Goal: Transaction & Acquisition: Purchase product/service

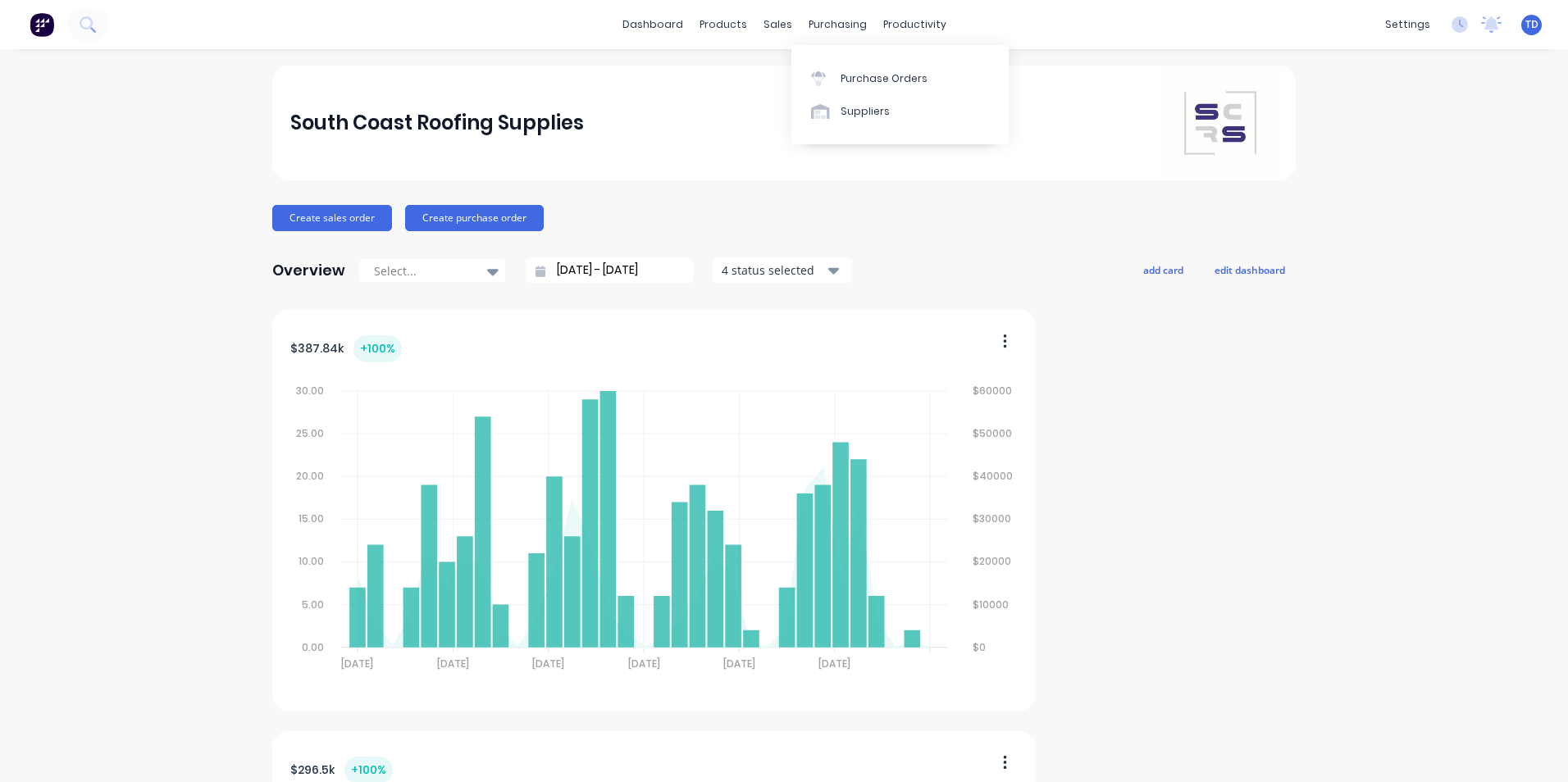
click at [860, 106] on div "Suppliers" at bounding box center [864, 110] width 49 height 15
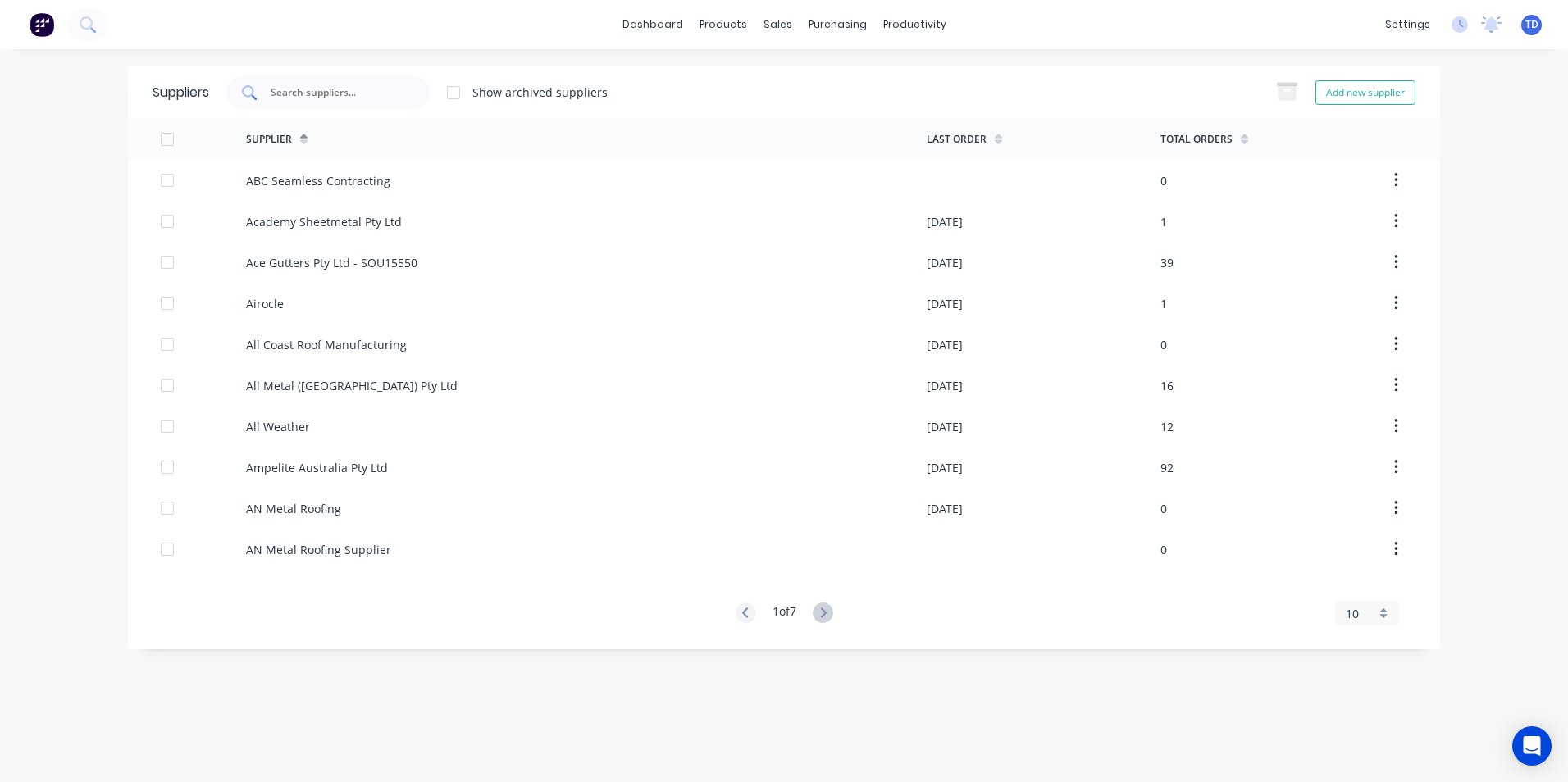
click at [353, 88] on input "text" at bounding box center [336, 92] width 136 height 16
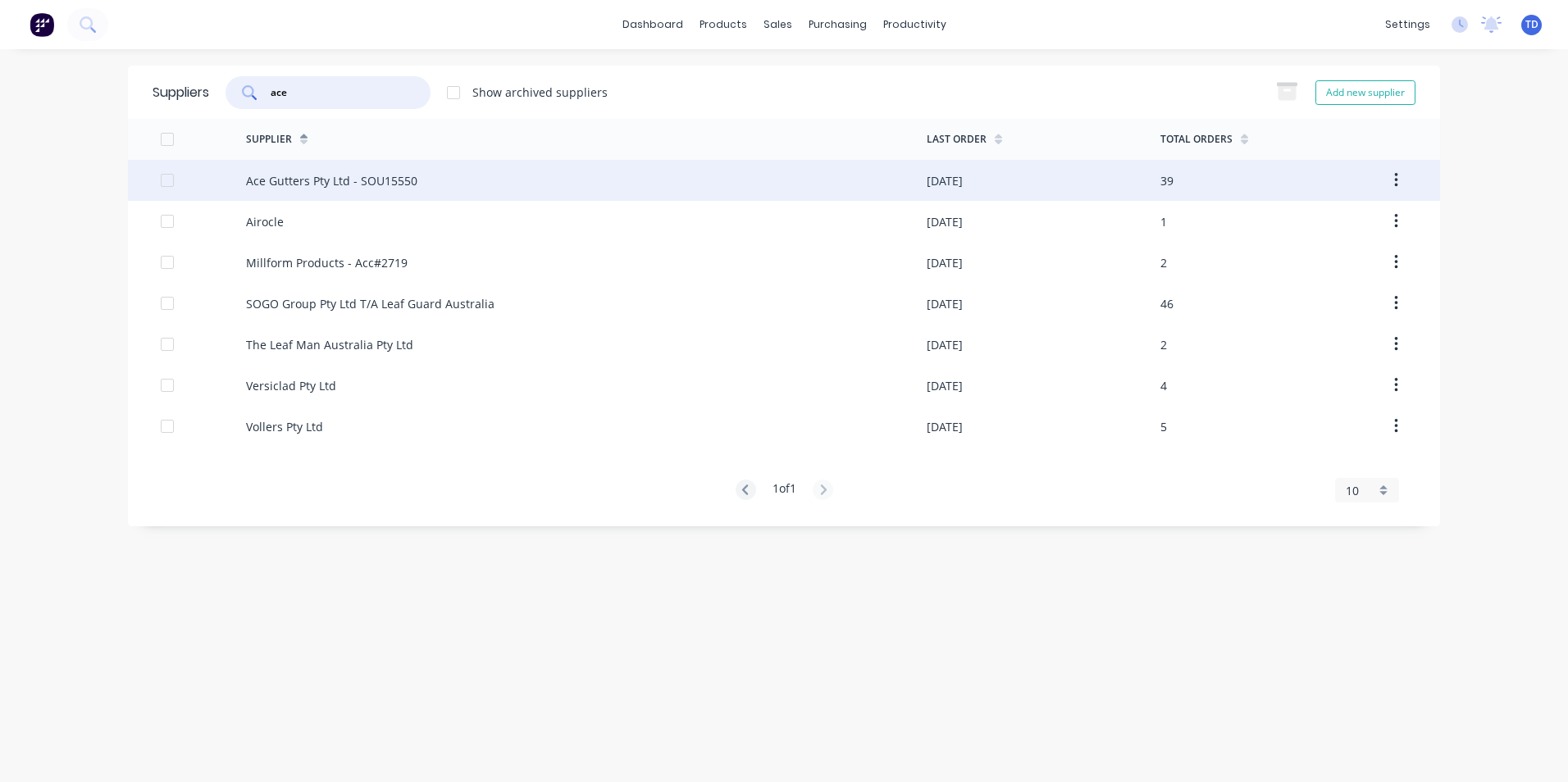
type input "ace"
click at [399, 183] on div "Ace Gutters Pty Ltd - SOU15550" at bounding box center [331, 181] width 172 height 17
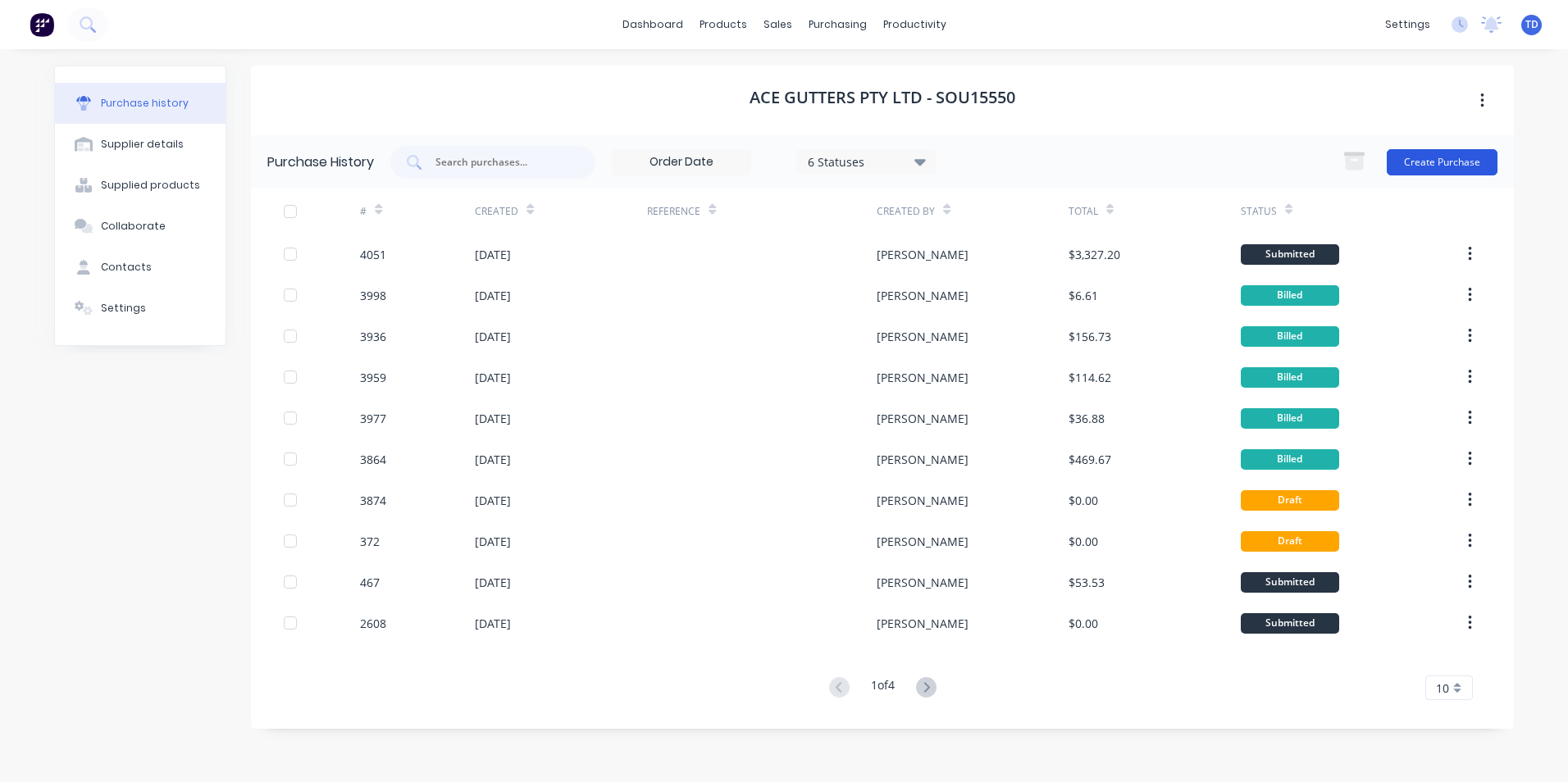
click at [1442, 173] on button "Create Purchase" at bounding box center [1442, 162] width 110 height 26
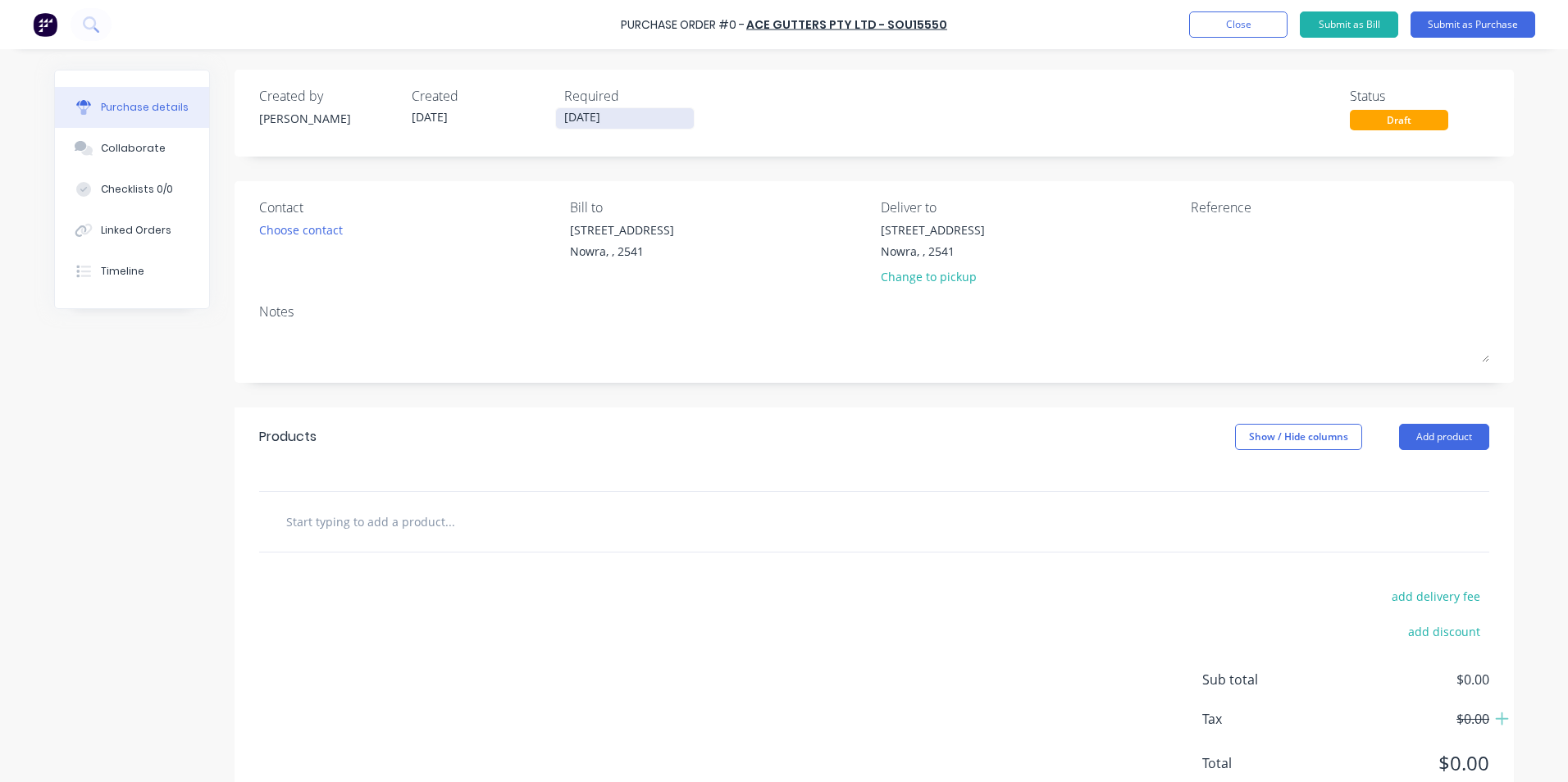
click at [618, 116] on input "[DATE]" at bounding box center [625, 118] width 138 height 20
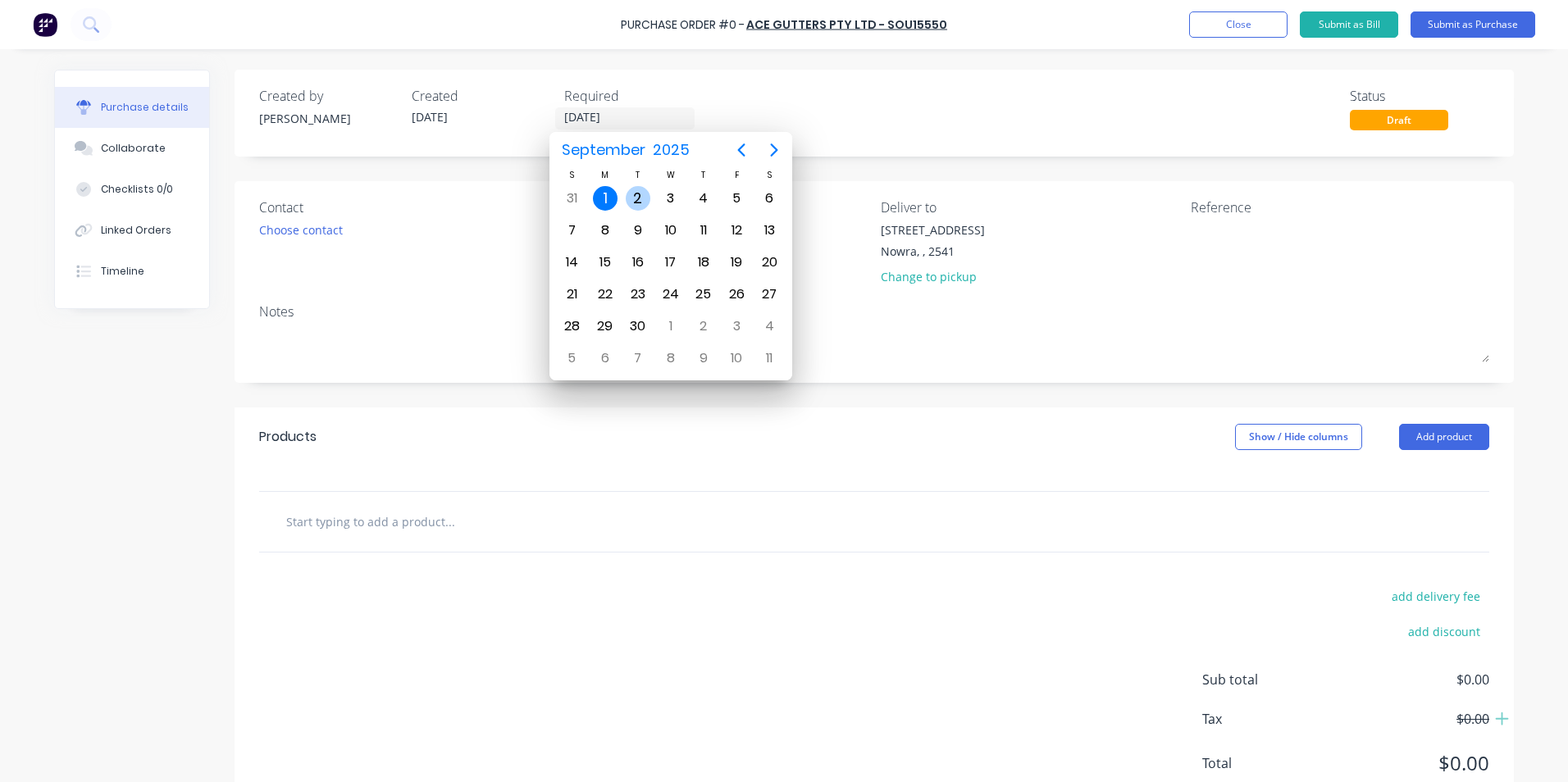
click at [634, 199] on div "2" at bounding box center [637, 198] width 24 height 24
type input "[DATE]"
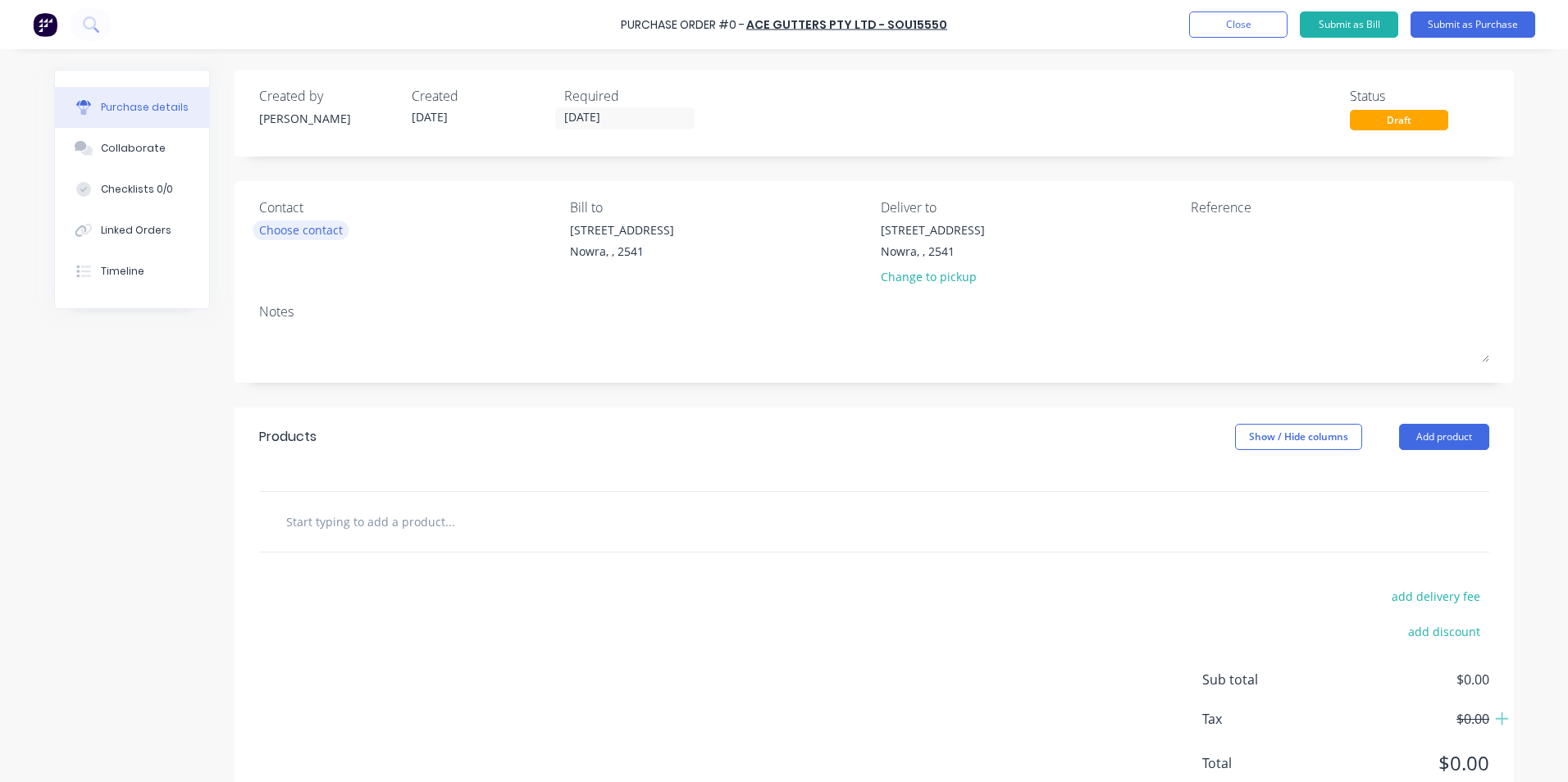
click at [294, 235] on div "Choose contact" at bounding box center [300, 230] width 83 height 17
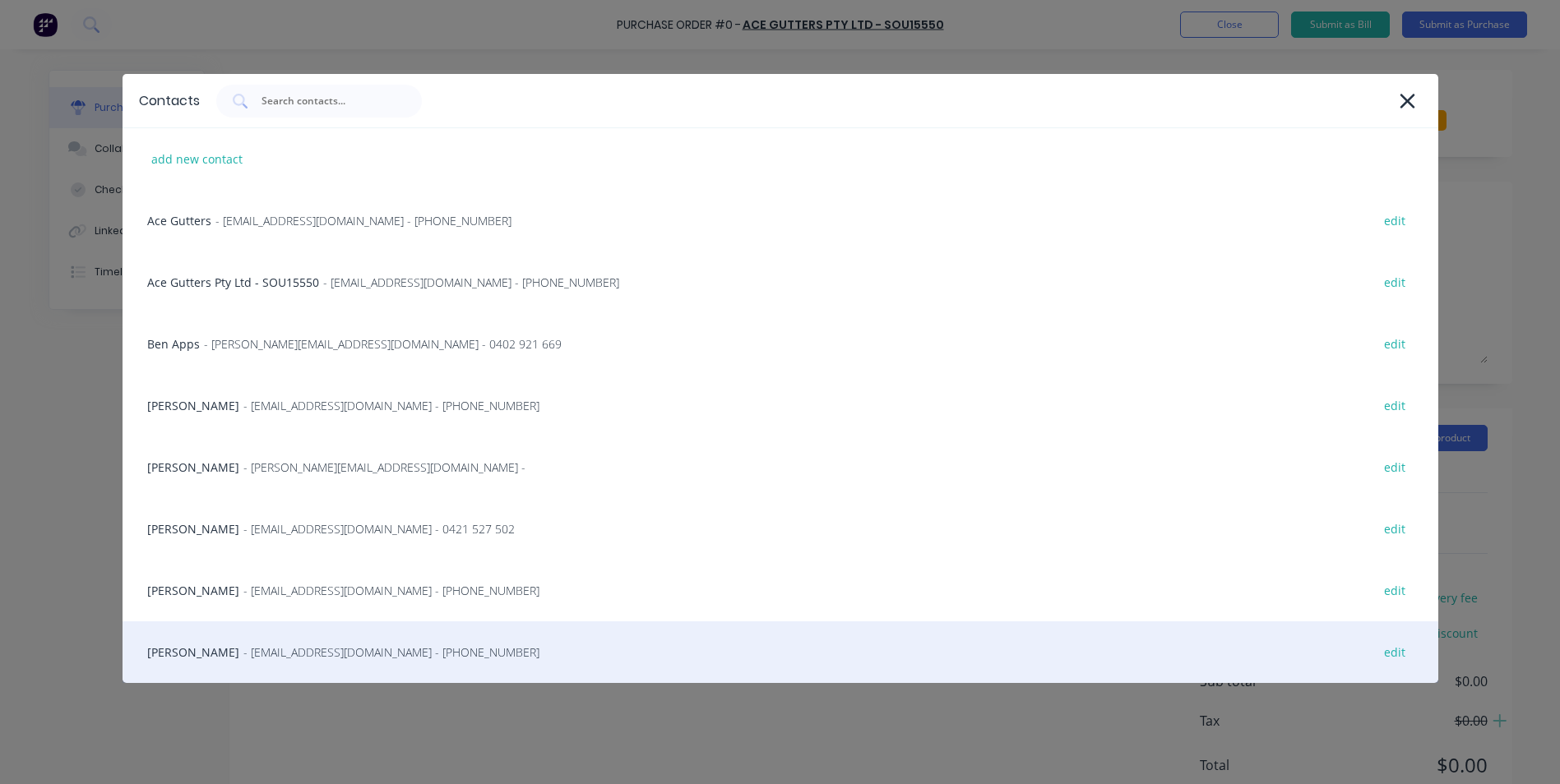
click at [291, 656] on span "- [EMAIL_ADDRESS][DOMAIN_NAME] - [PHONE_NUMBER]" at bounding box center [391, 652] width 296 height 17
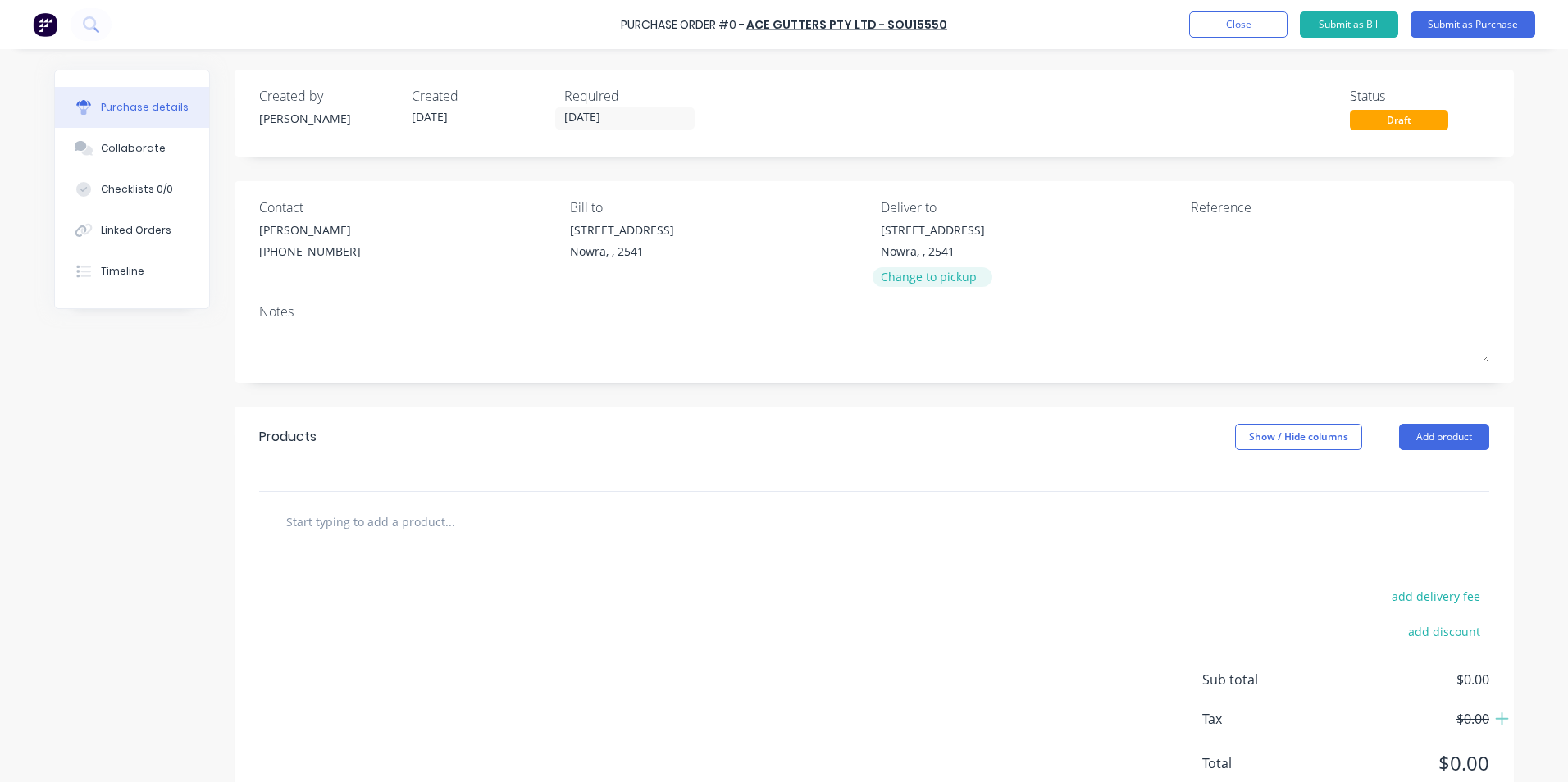
click at [912, 281] on div "Change to pickup" at bounding box center [932, 277] width 104 height 17
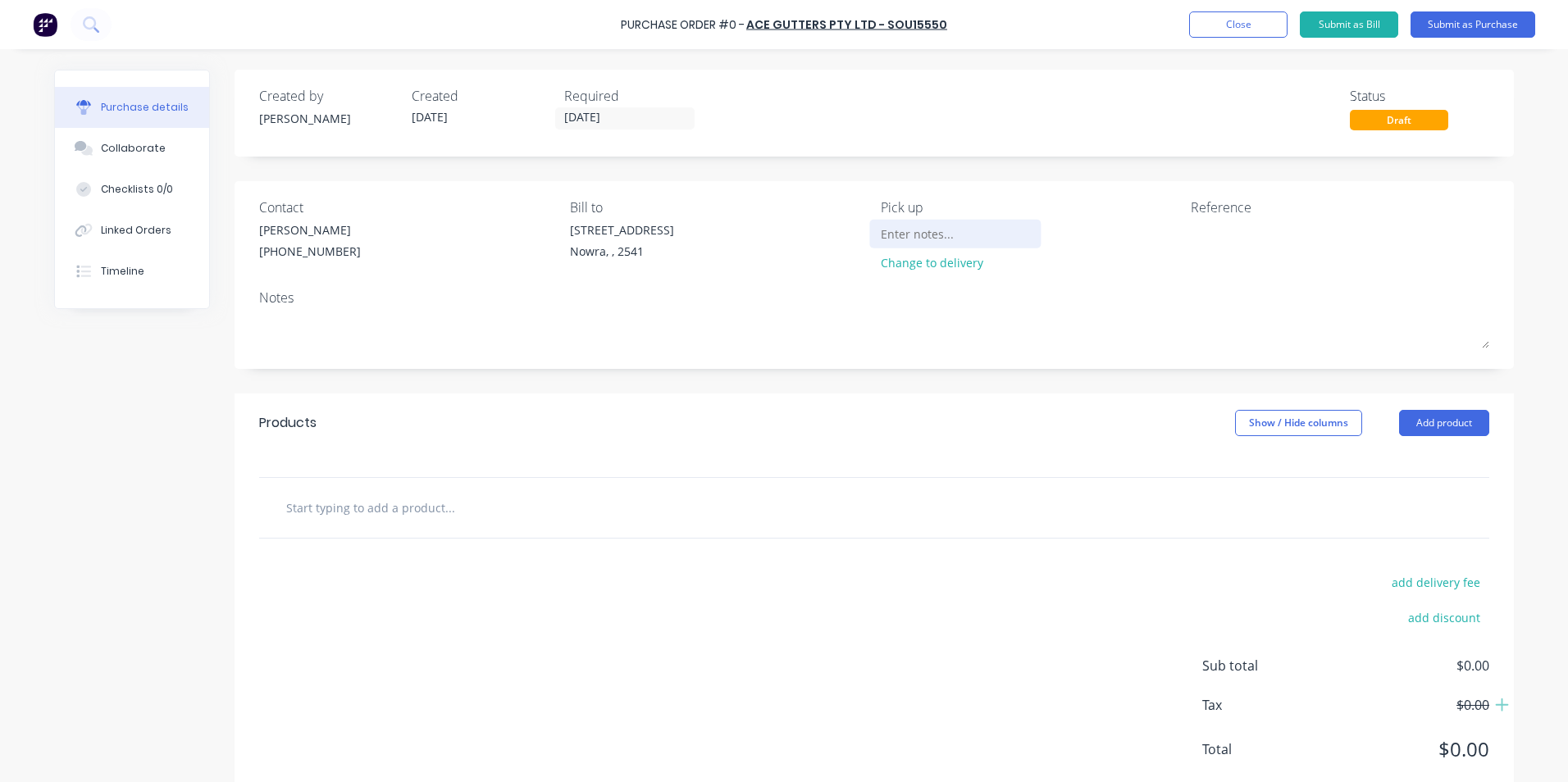
click at [891, 236] on input at bounding box center [956, 233] width 149 height 24
type input "Ace Gutters Mortdale"
click at [945, 303] on div "Notes" at bounding box center [873, 297] width 1230 height 19
click at [356, 511] on input "text" at bounding box center [449, 508] width 328 height 33
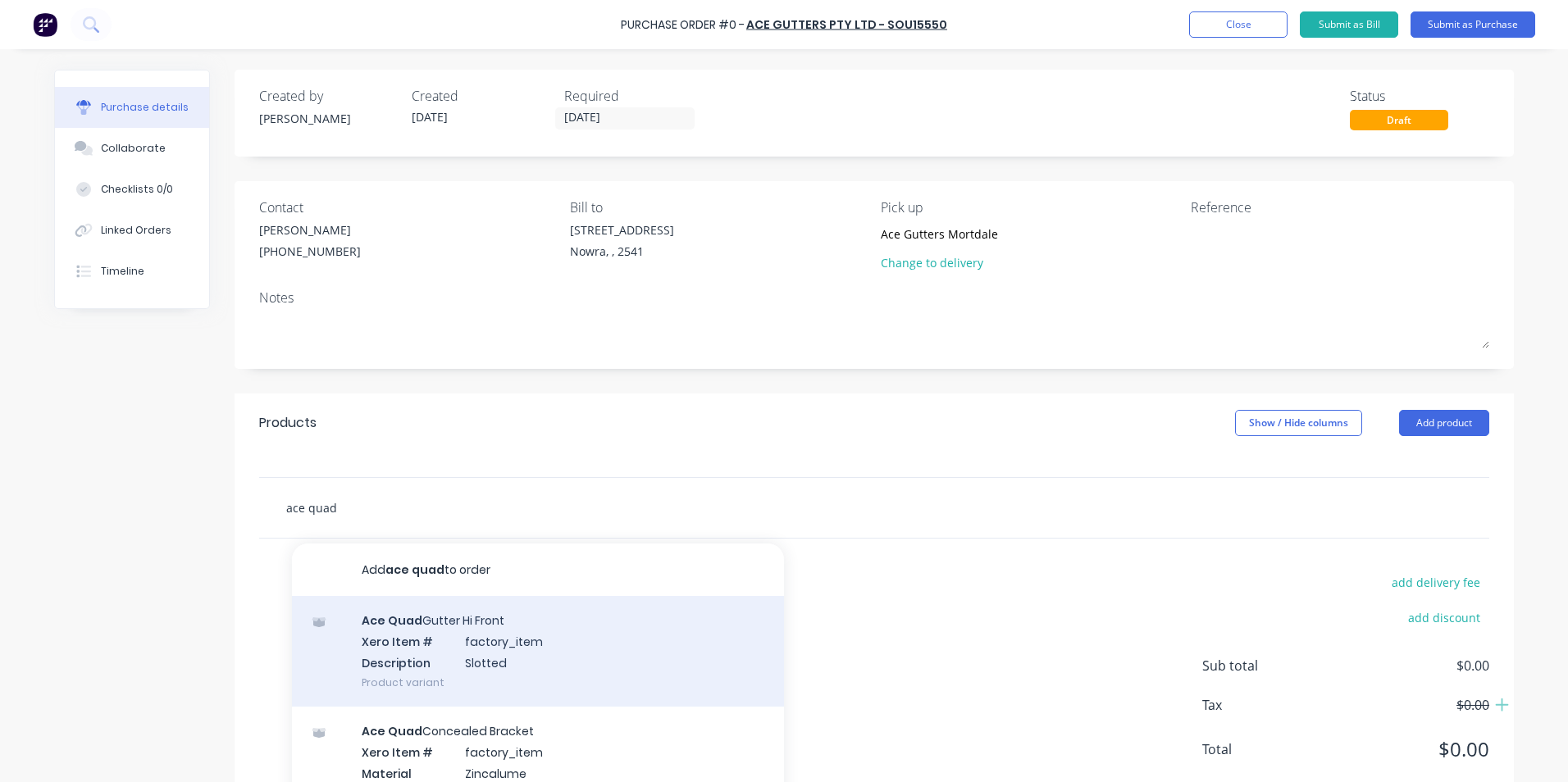
type input "ace quad"
click at [463, 643] on div "Ace Quad Gutter Hi Front Xero Item # factory_item Description Slotted Product v…" at bounding box center [538, 651] width 492 height 110
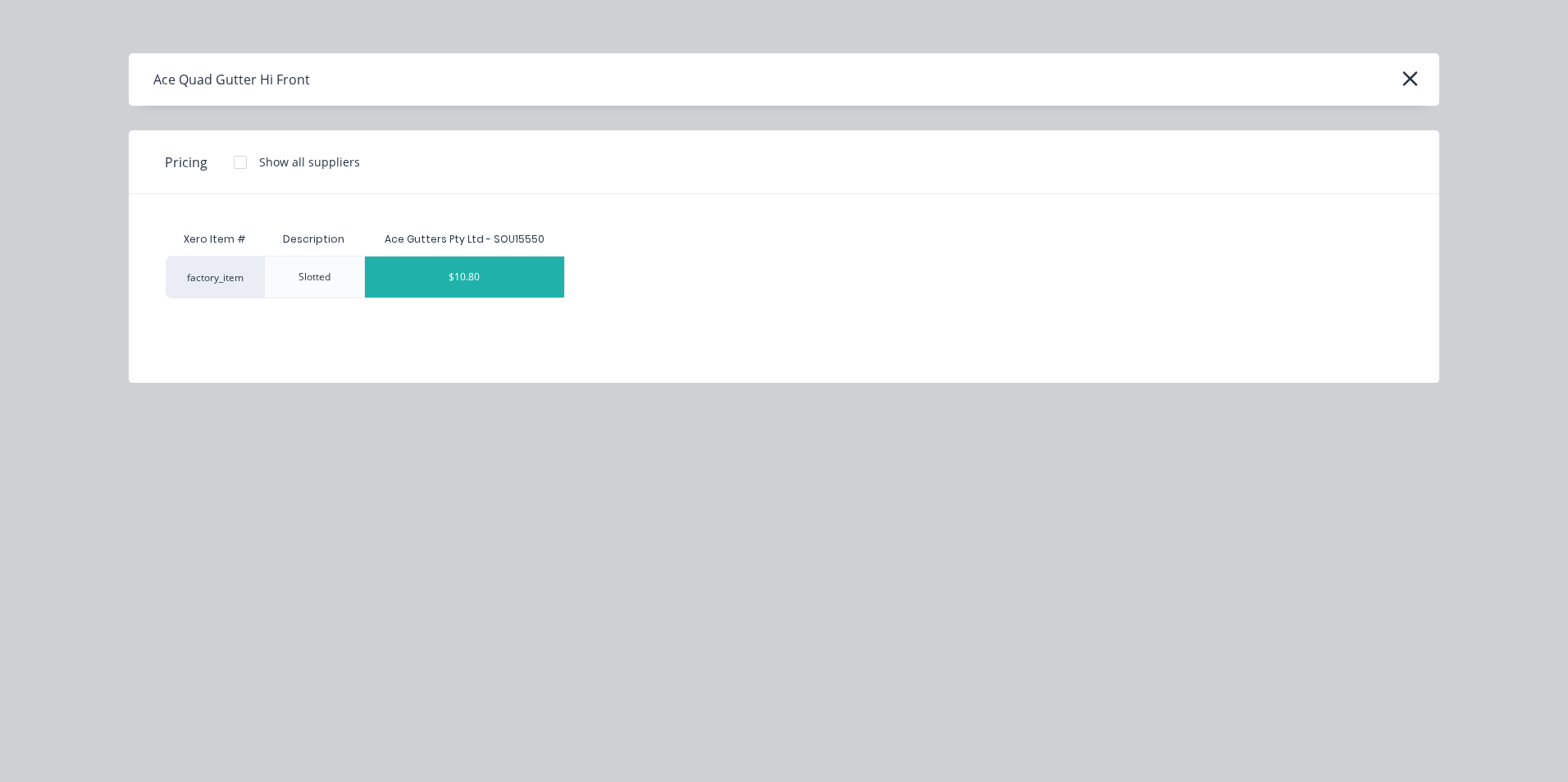
click at [442, 284] on div "$10.80" at bounding box center [464, 277] width 200 height 41
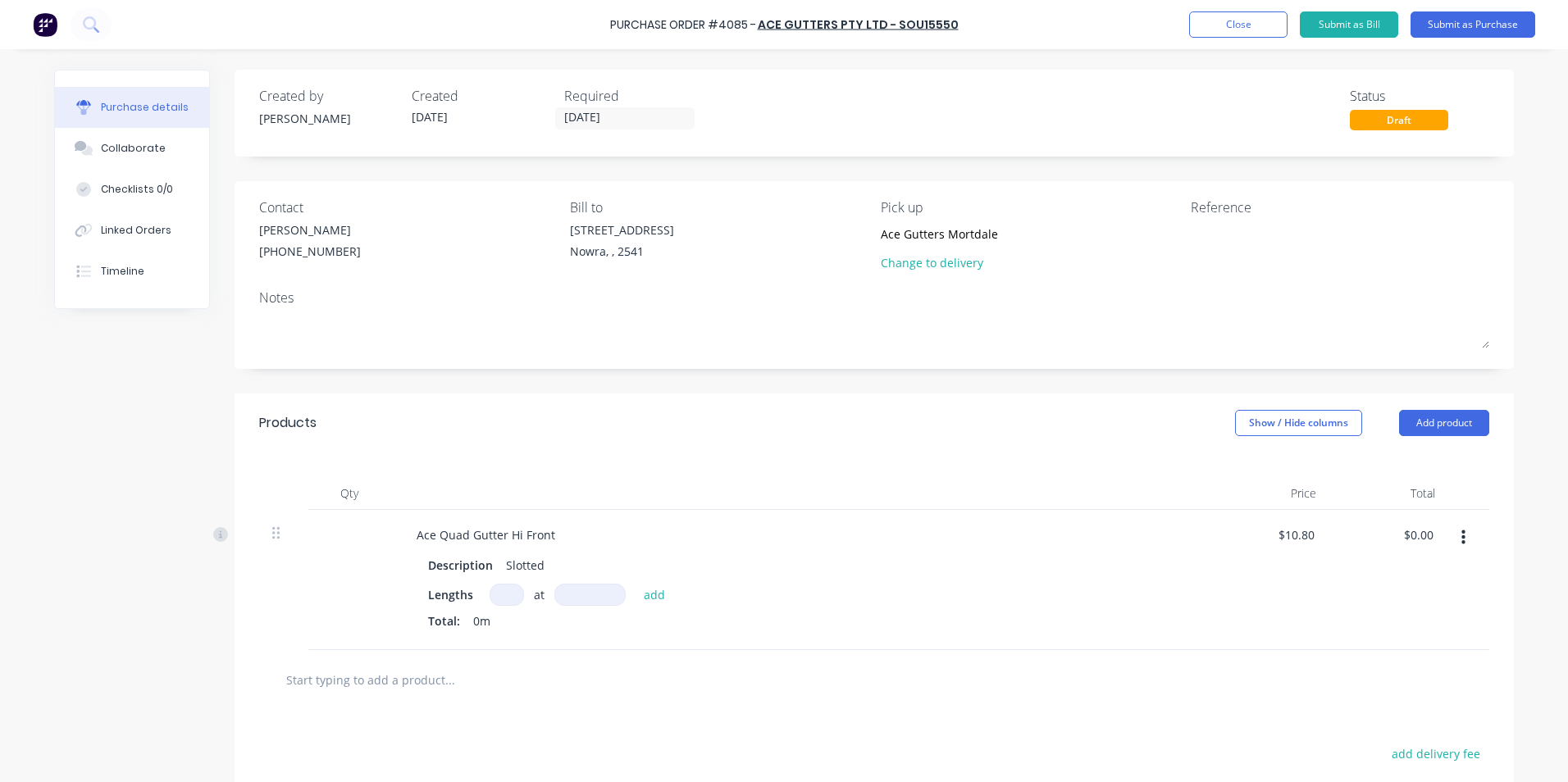
click at [509, 595] on input at bounding box center [507, 594] width 35 height 22
type input "1"
type input "6000"
type input "$64.80"
click at [550, 527] on div "Ace Quad Gutter Hi Front" at bounding box center [486, 535] width 165 height 24
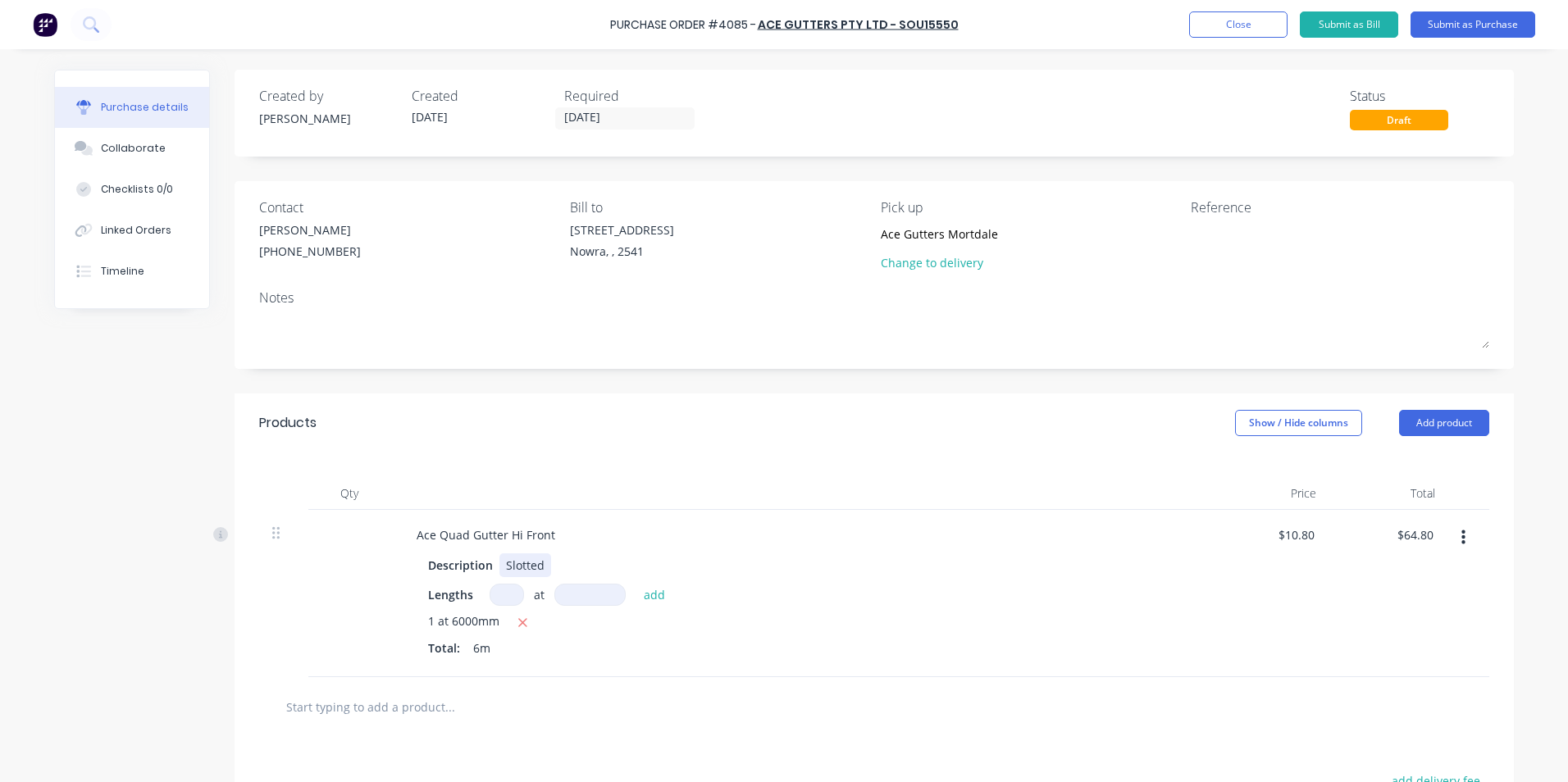
click at [541, 565] on div "Slotted" at bounding box center [524, 565] width 51 height 24
click at [686, 589] on div "Lengths at add" at bounding box center [800, 594] width 744 height 22
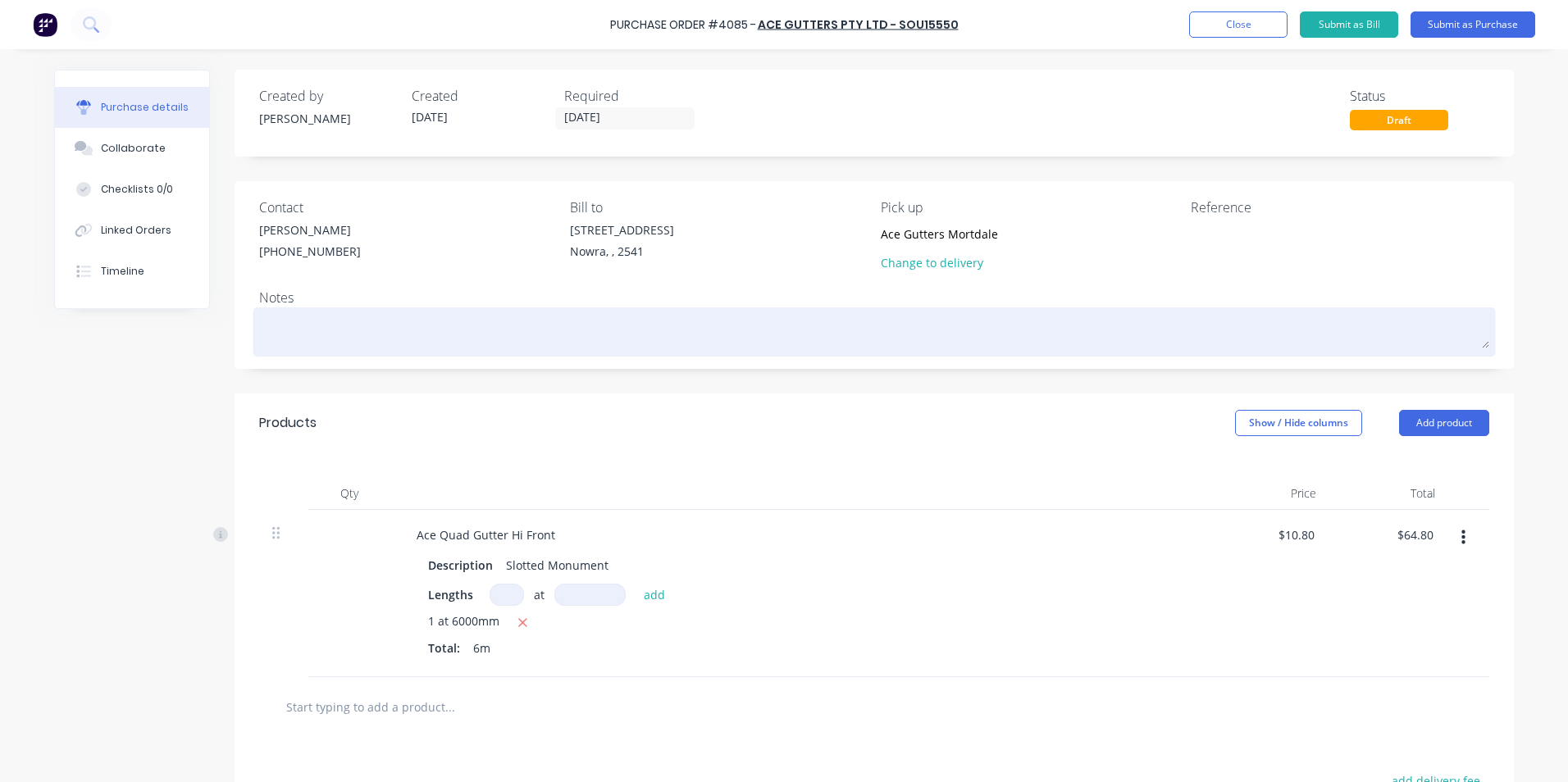
click at [385, 330] on textarea at bounding box center [873, 329] width 1230 height 37
type textarea "x"
type textarea "C"
type textarea "x"
type textarea "Cn"
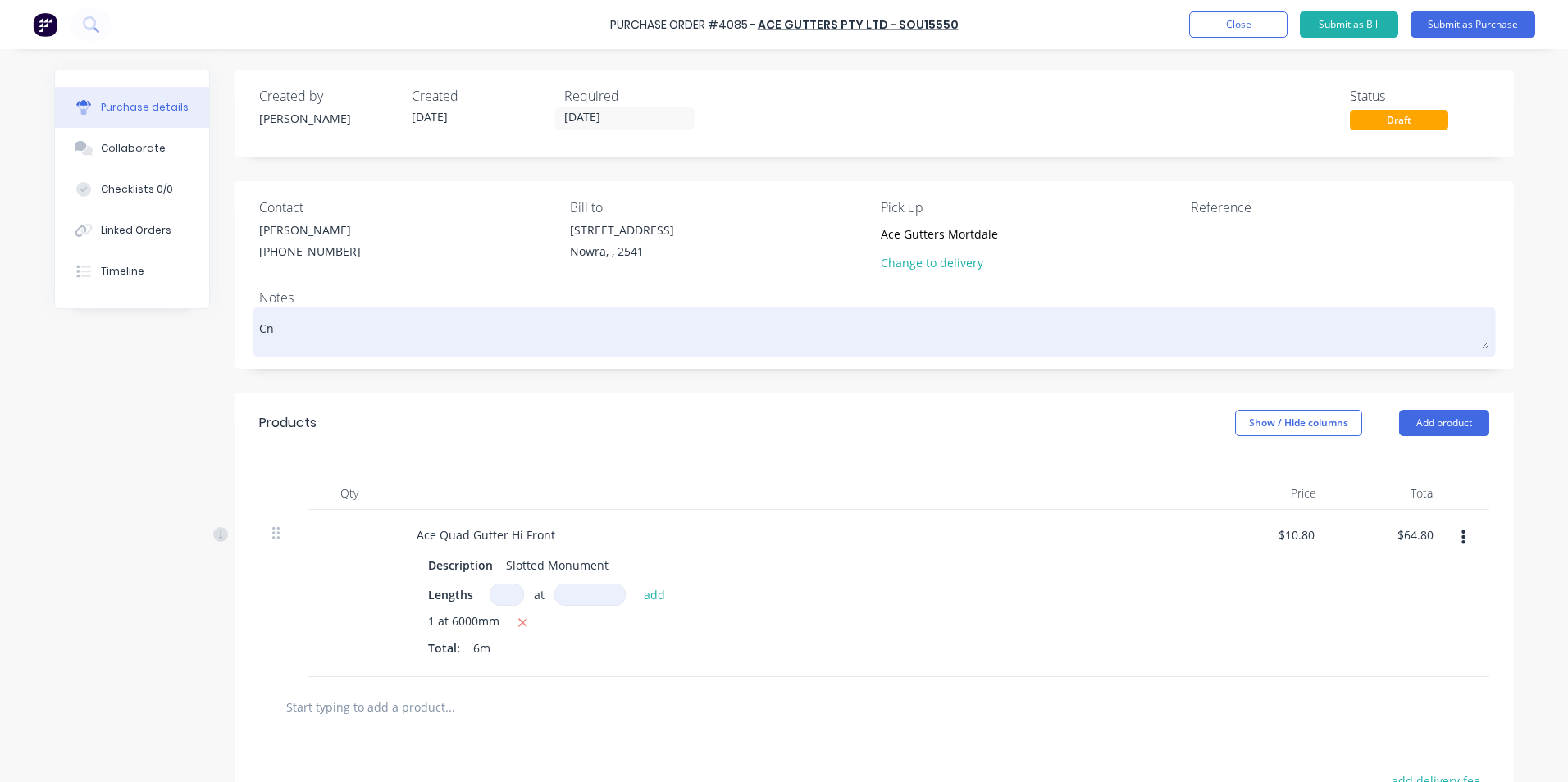
type textarea "x"
type textarea "Cnt"
type textarea "x"
type textarea "Cnta"
type textarea "x"
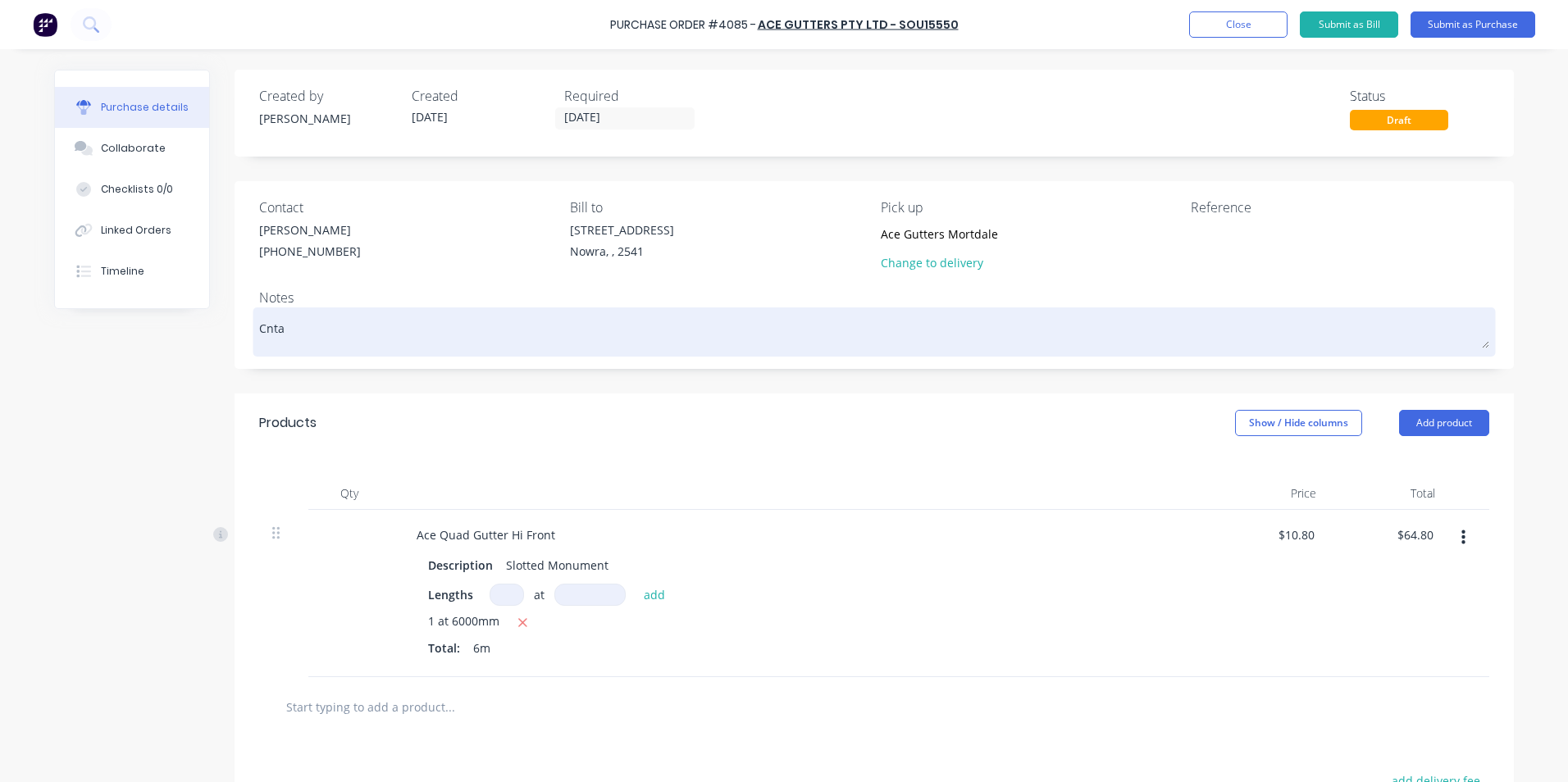
type textarea "Cntac"
type textarea "x"
type textarea "Cntact"
type textarea "x"
type textarea "Contact"
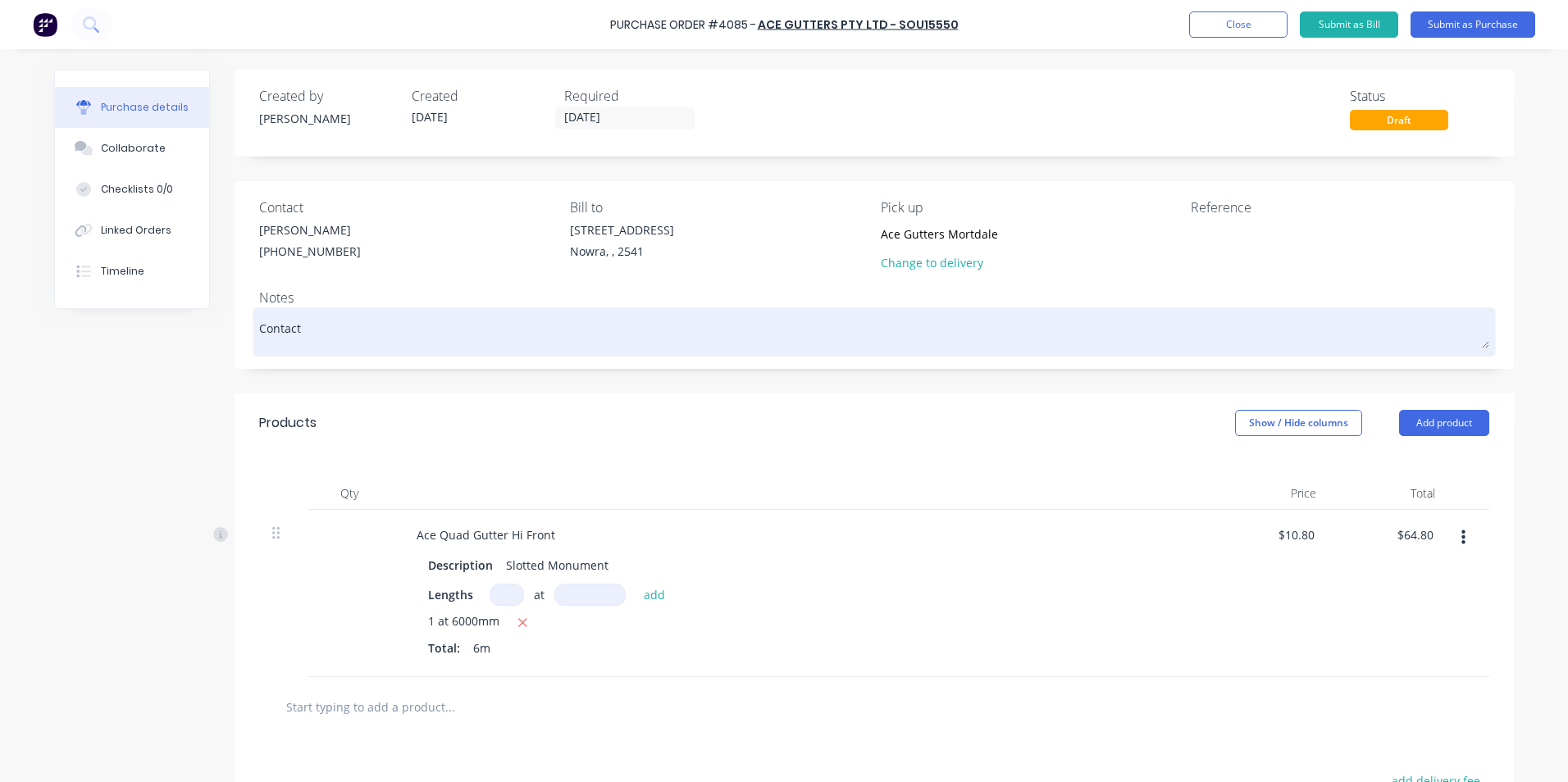
type textarea "x"
type textarea "Contact"
type textarea "x"
type textarea "Contact M"
type textarea "x"
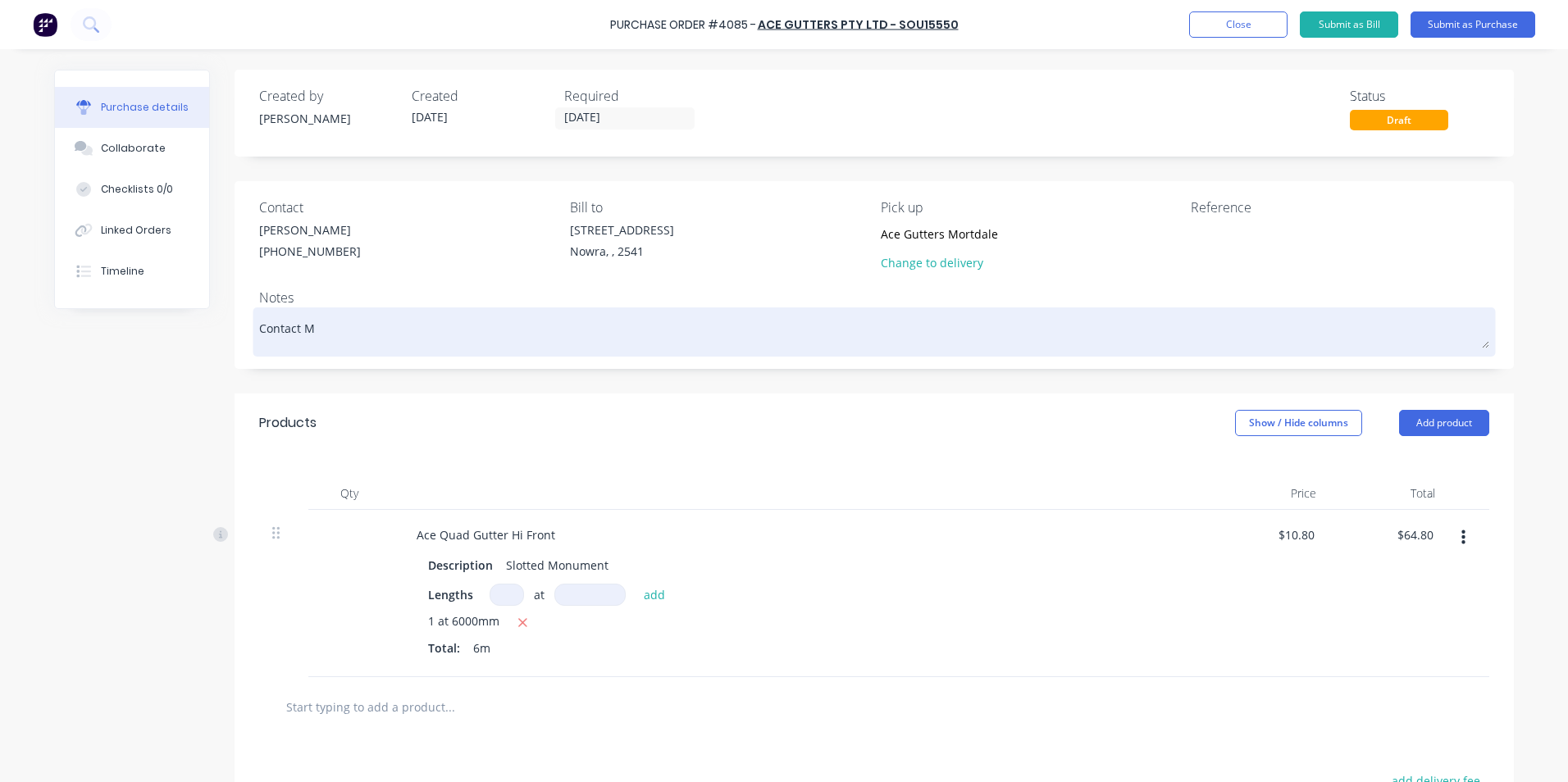
type textarea "Contact Mi"
type textarea "x"
type textarea "Contact Mit"
type textarea "x"
type textarea "Contact Mitc"
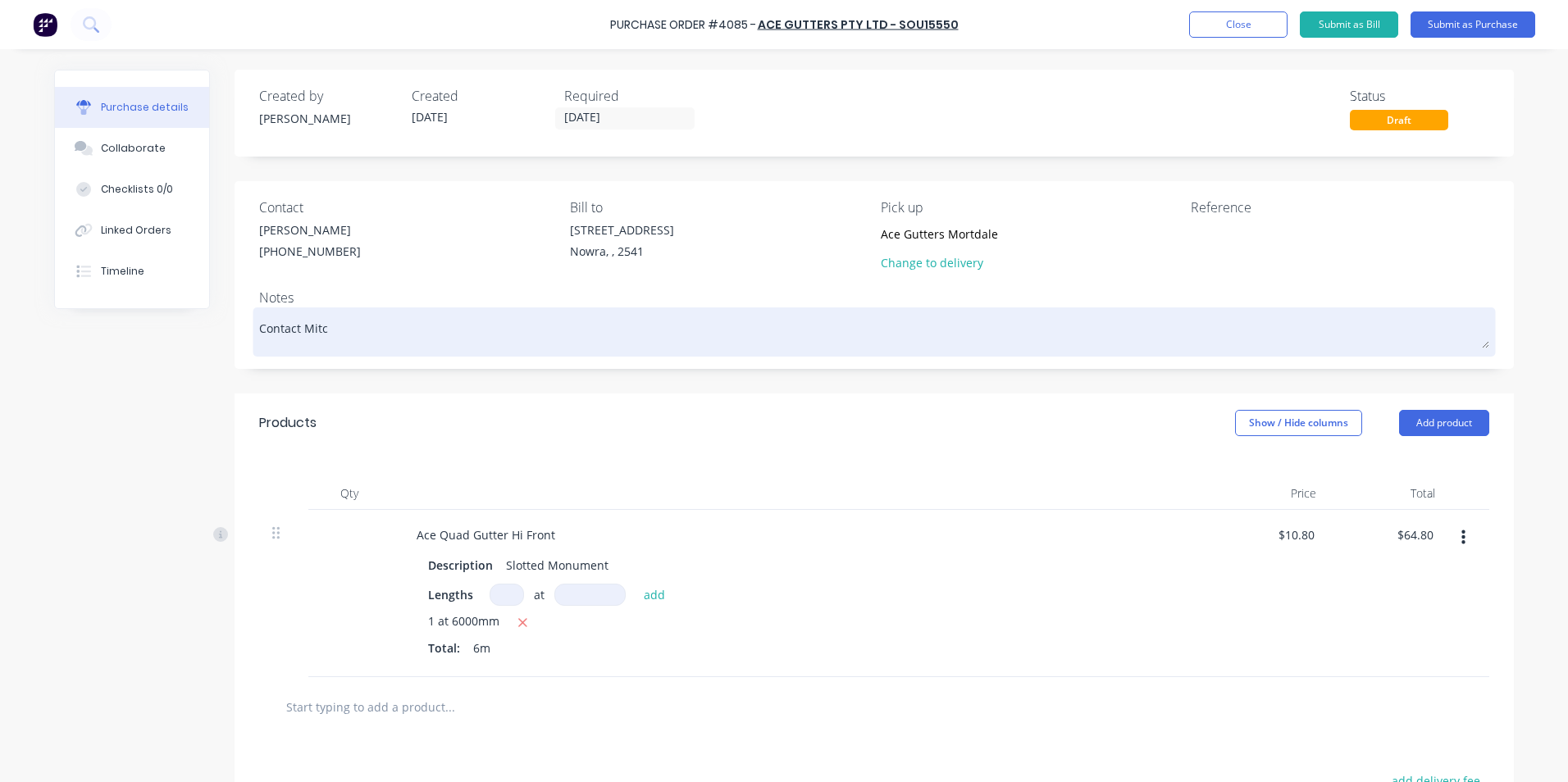
type textarea "x"
type textarea "Contact [PERSON_NAME]"
type textarea "x"
type textarea "Contact [PERSON_NAME]"
type textarea "x"
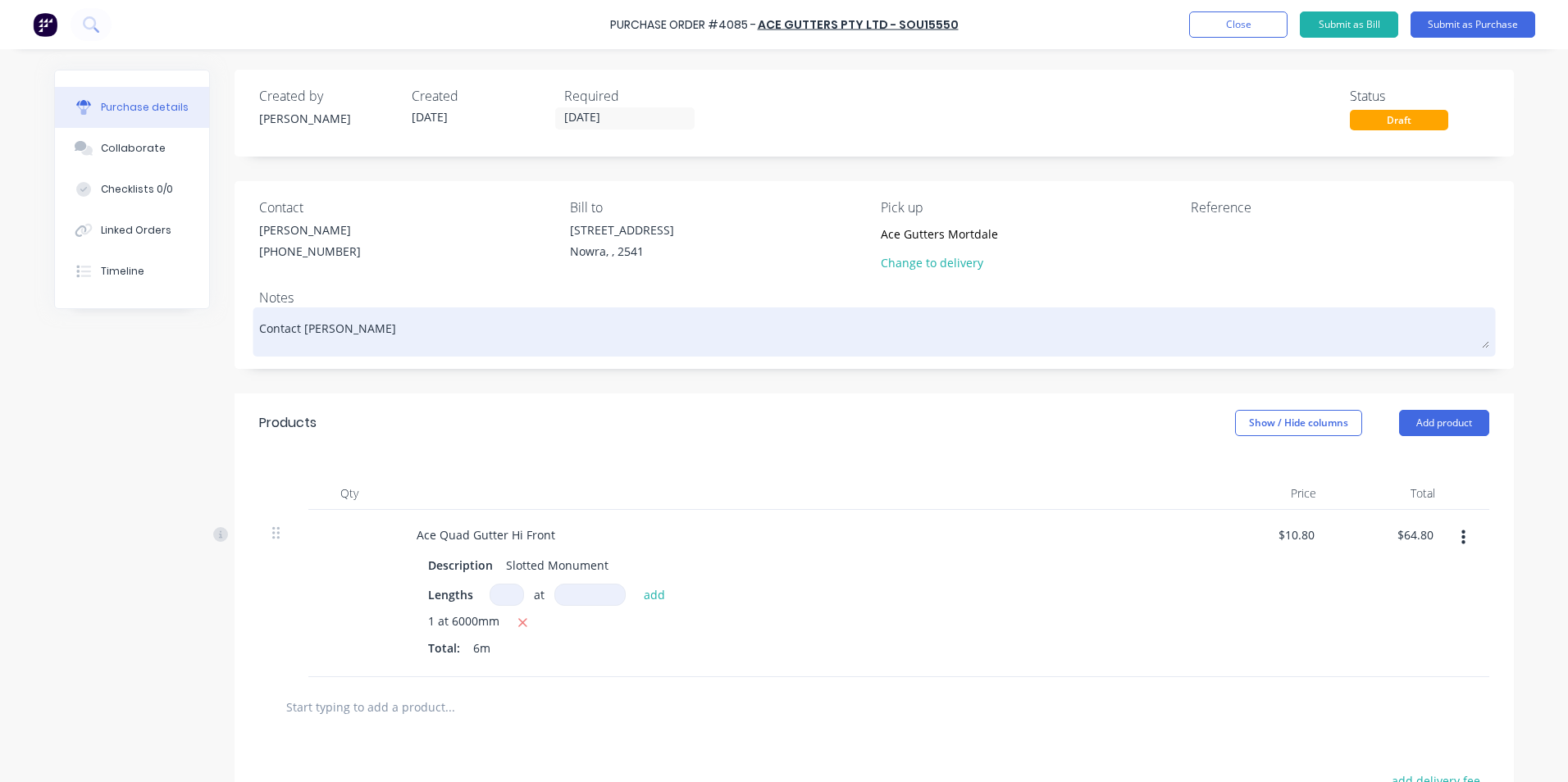
type textarea "Contact [PERSON_NAME] 0"
type textarea "x"
type textarea "Contact [PERSON_NAME] 04"
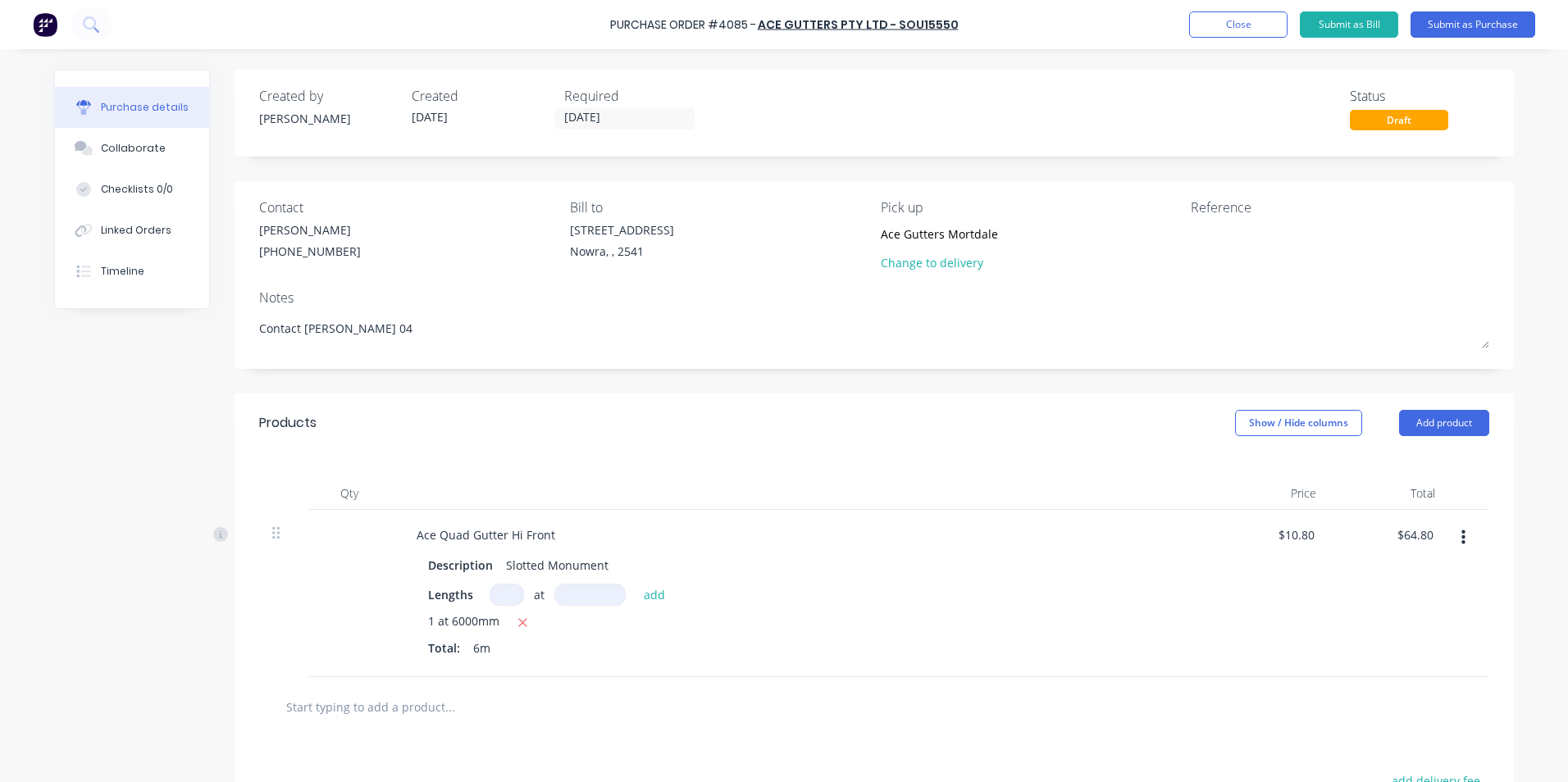
type textarea "x"
type textarea "Contact [PERSON_NAME] 043"
type textarea "x"
type textarea "Contact [PERSON_NAME] 0439"
type textarea "x"
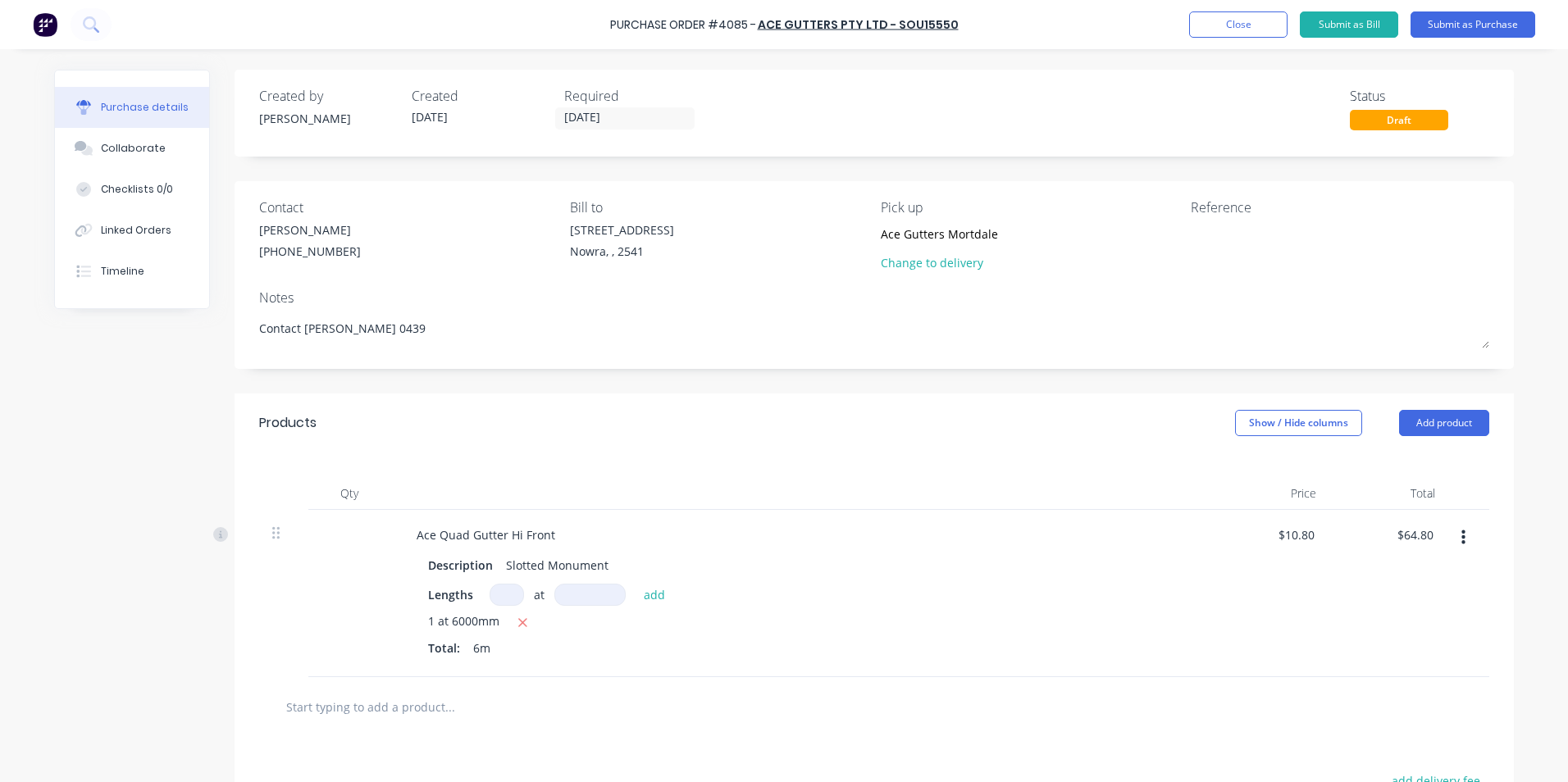
type textarea "Contact [PERSON_NAME] 0439"
type textarea "x"
type textarea "Contact [PERSON_NAME] 0439 7"
type textarea "x"
type textarea "Contact [PERSON_NAME] 0439 74"
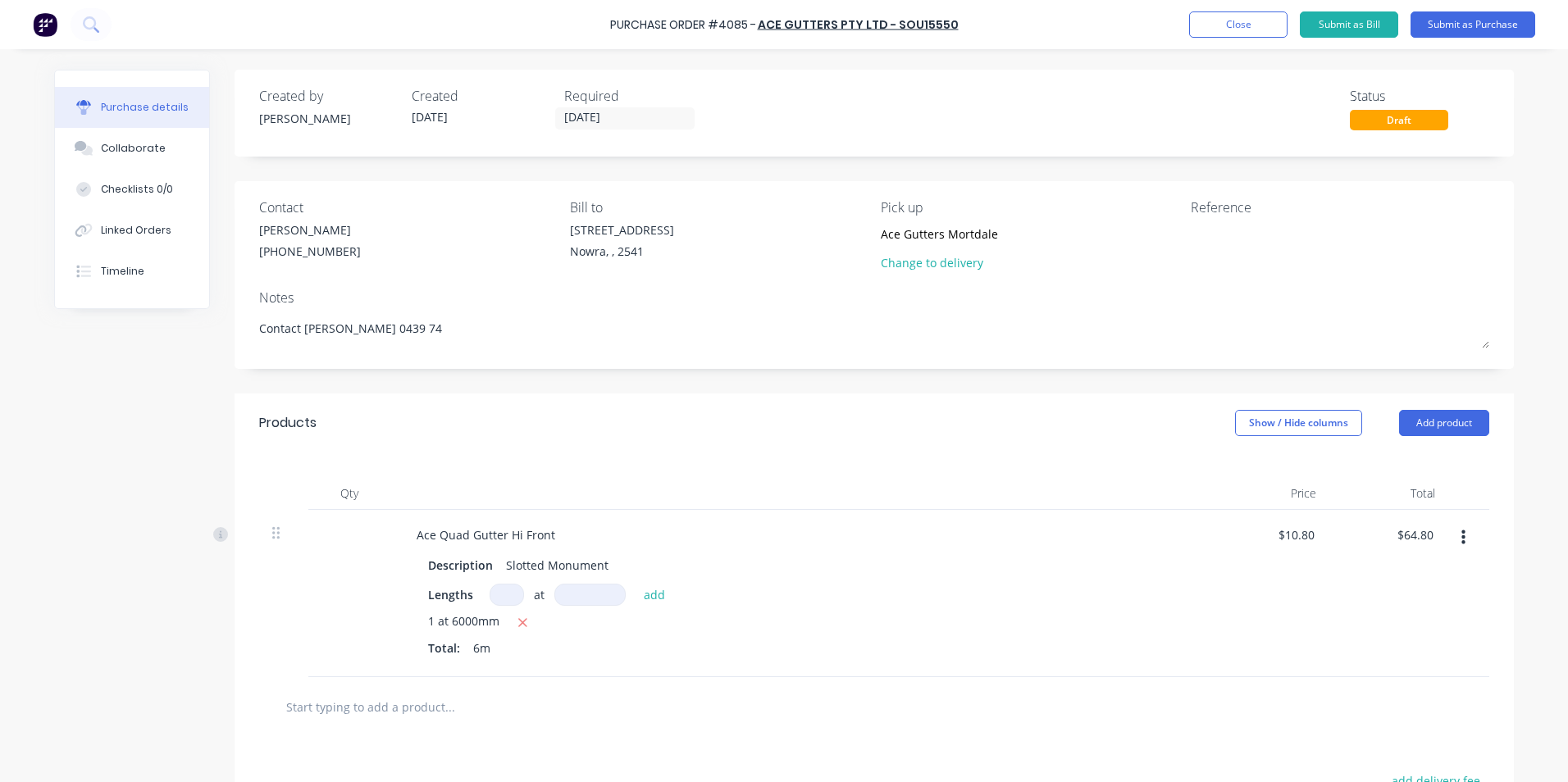
type textarea "x"
type textarea "Contact [PERSON_NAME] [PHONE_NUMBER]"
type textarea "x"
type textarea "Contact [PERSON_NAME] [PHONE_NUMBER]"
type textarea "x"
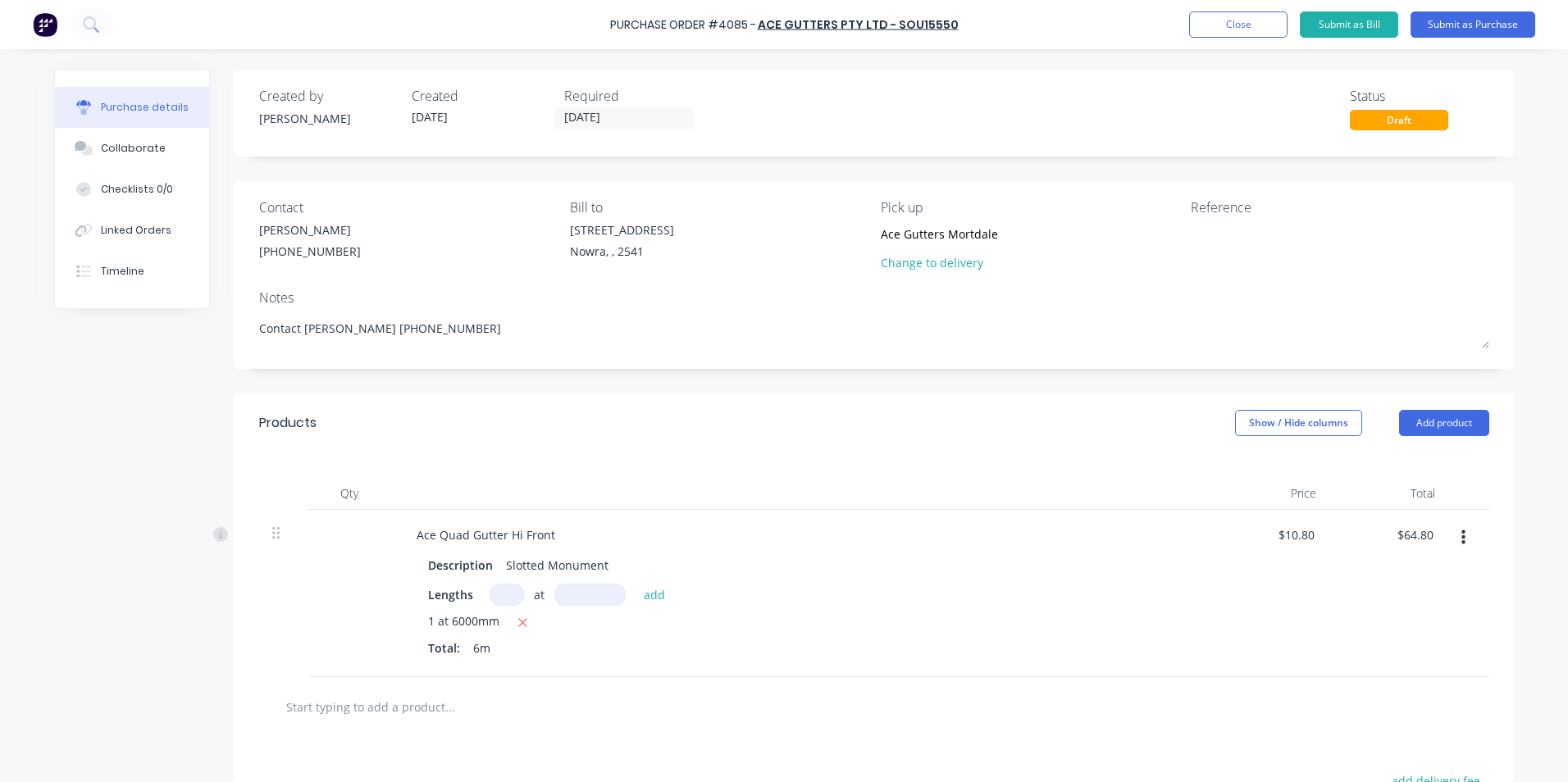
type textarea "Contact [PERSON_NAME] [PHONE_NUMBER]"
type textarea "x"
type textarea "Contact [PERSON_NAME] [PHONE_NUMBER]"
type textarea "x"
type textarea "Contact [PERSON_NAME] [PHONE_NUMBER]"
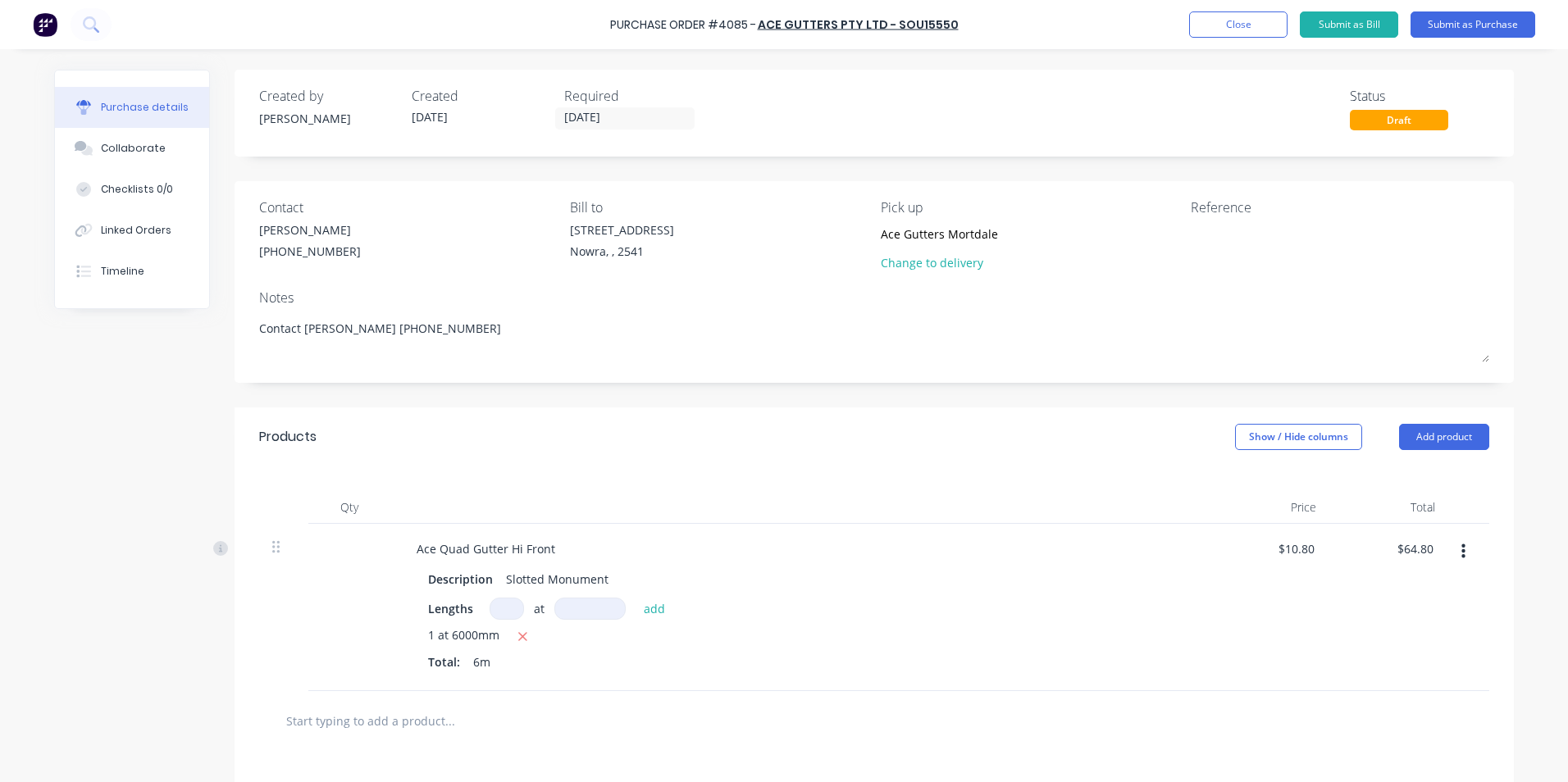
type textarea "x"
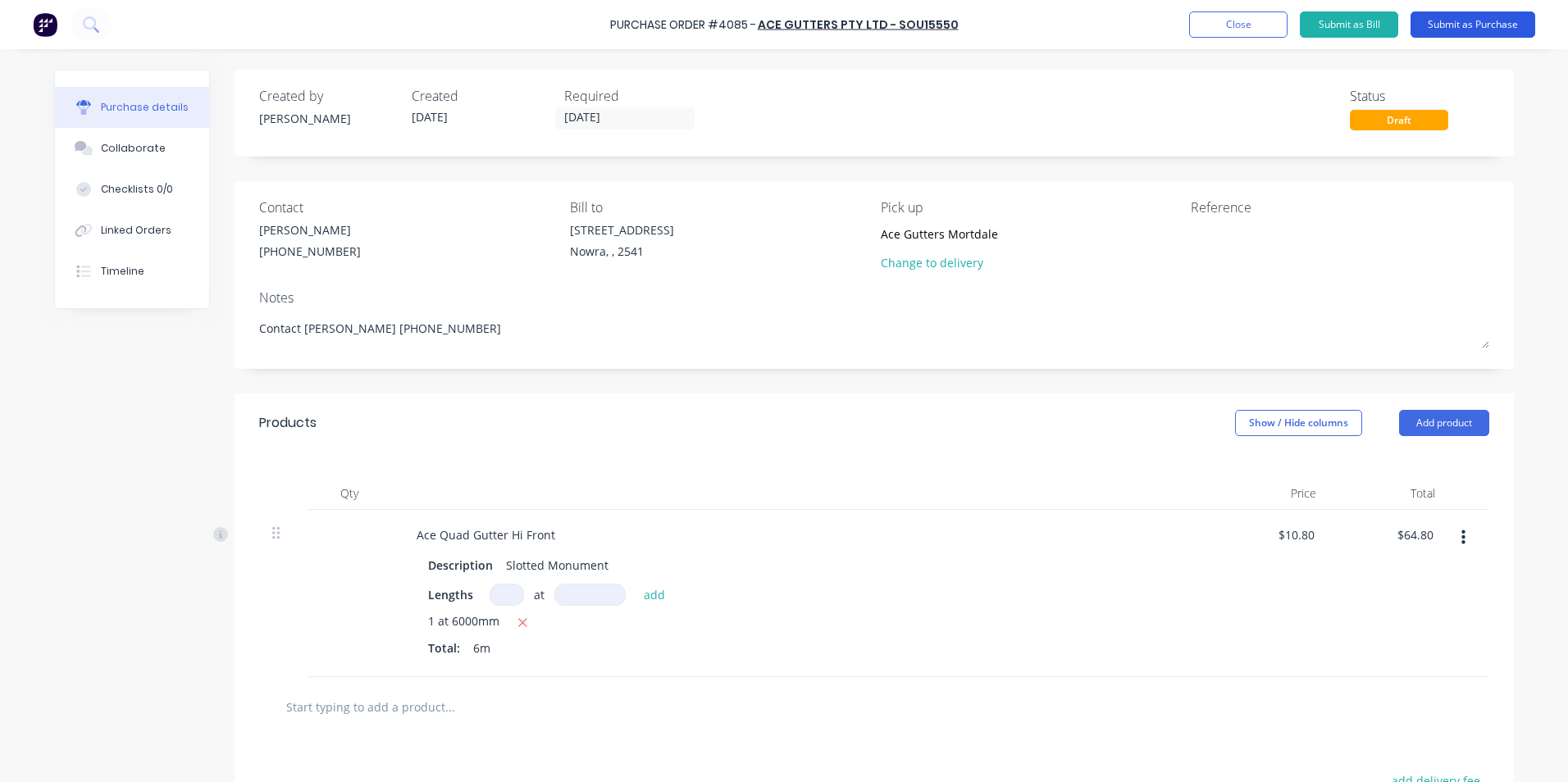
type textarea "Contact [PERSON_NAME] [PHONE_NUMBER]"
type textarea "x"
type textarea "Contact [PERSON_NAME] [PHONE_NUMBER]"
drag, startPoint x: 1447, startPoint y: 29, endPoint x: 1445, endPoint y: 107, distance: 78.0
click at [1445, 100] on div "Purchase Order #4085 - Ace Gutters Pty Ltd - SOU15550 Add product Close Submit …" at bounding box center [784, 391] width 1568 height 782
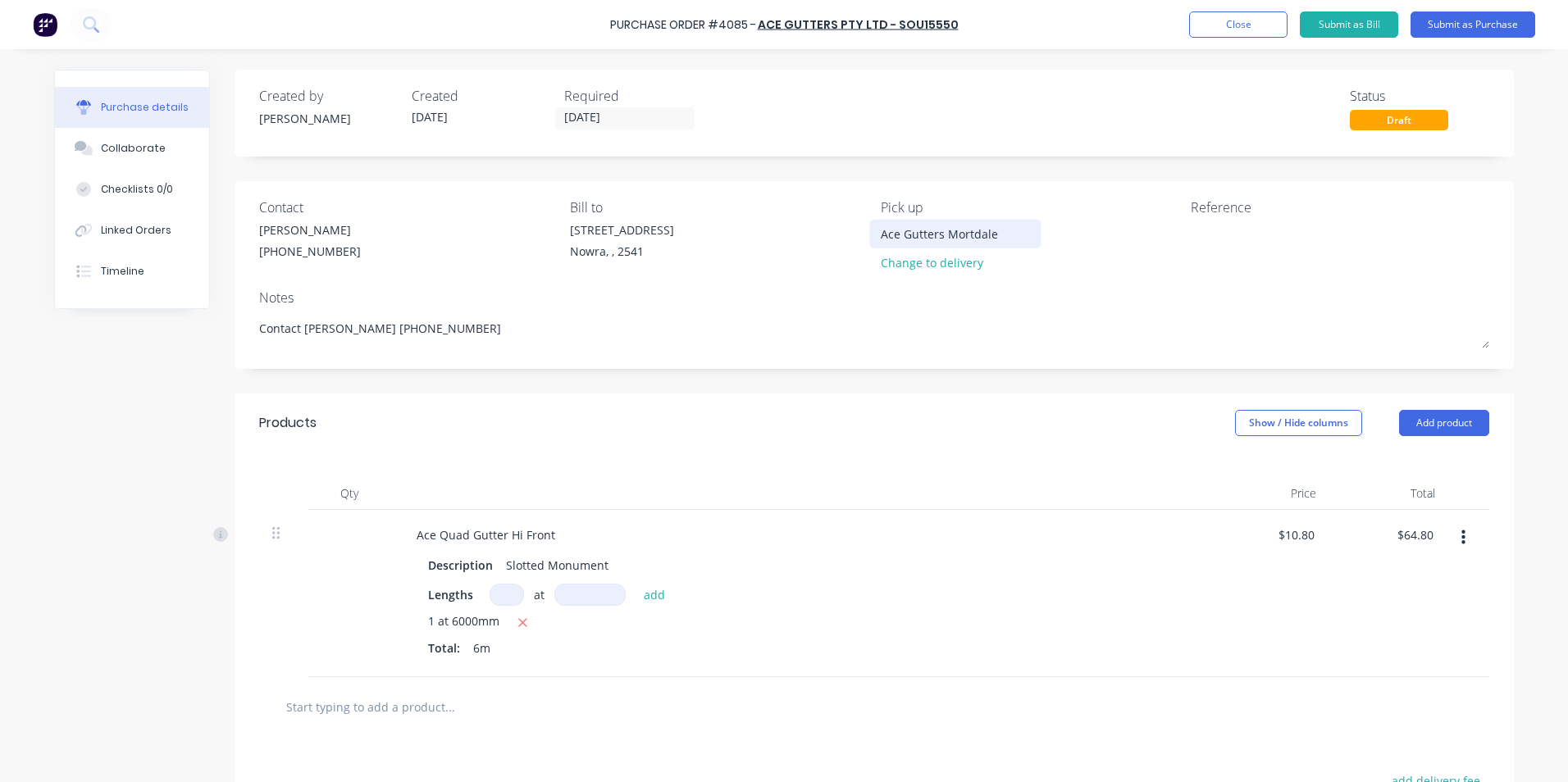
type textarea "x"
type input "Ace Gutters Mortdale"
type textarea "x"
type input "Ace Gutters Mortdale P"
type textarea "x"
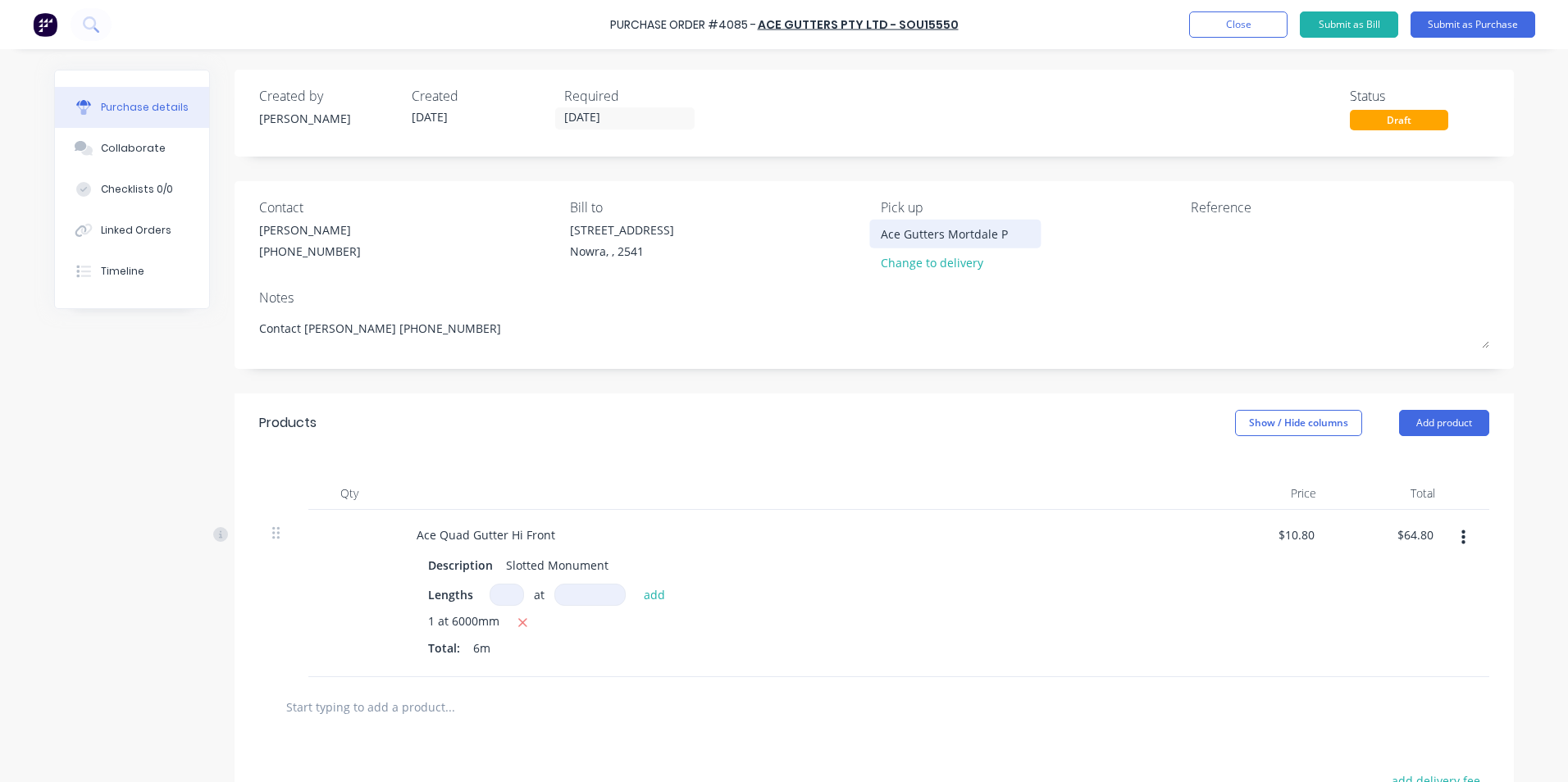
type input "Ace Gutters Mortdale Pi"
type textarea "x"
type input "Ace Gutters Mortdale Pic"
type textarea "x"
type input "Ace Gutters Mortdale Pick"
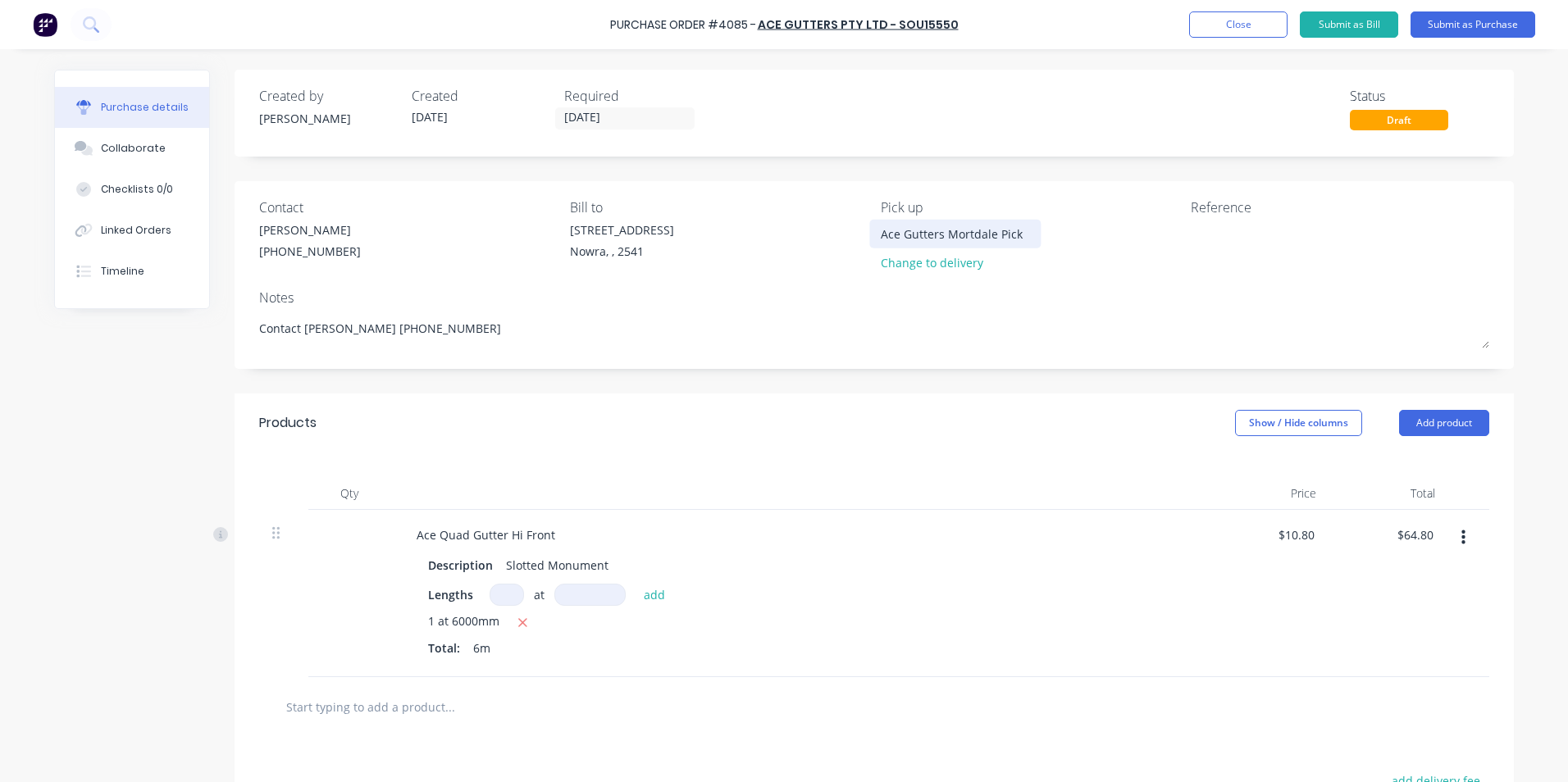
type textarea "x"
type input "Ace Gutters Mortdale Pick"
type textarea "x"
type input "Ace Gutters Mortdale Pick U"
type textarea "x"
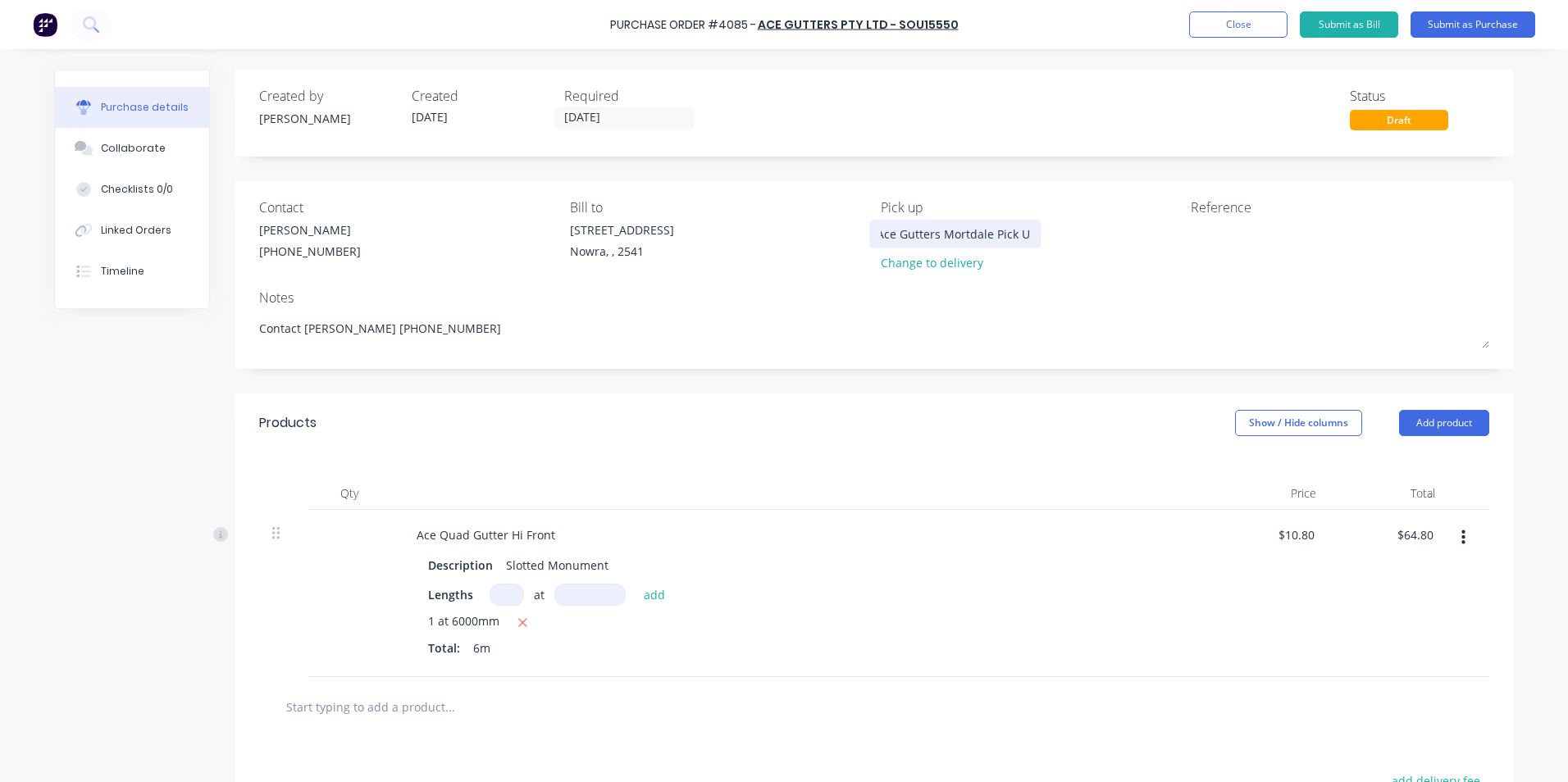
type input "Ace Gutters Mortdale Pick Up"
type textarea "x"
type input "Ace Gutters Mortdale Pick Up"
click at [1036, 268] on div "Ace Gutters Mortdale Pick Up Change to delivery" at bounding box center [1030, 250] width 298 height 58
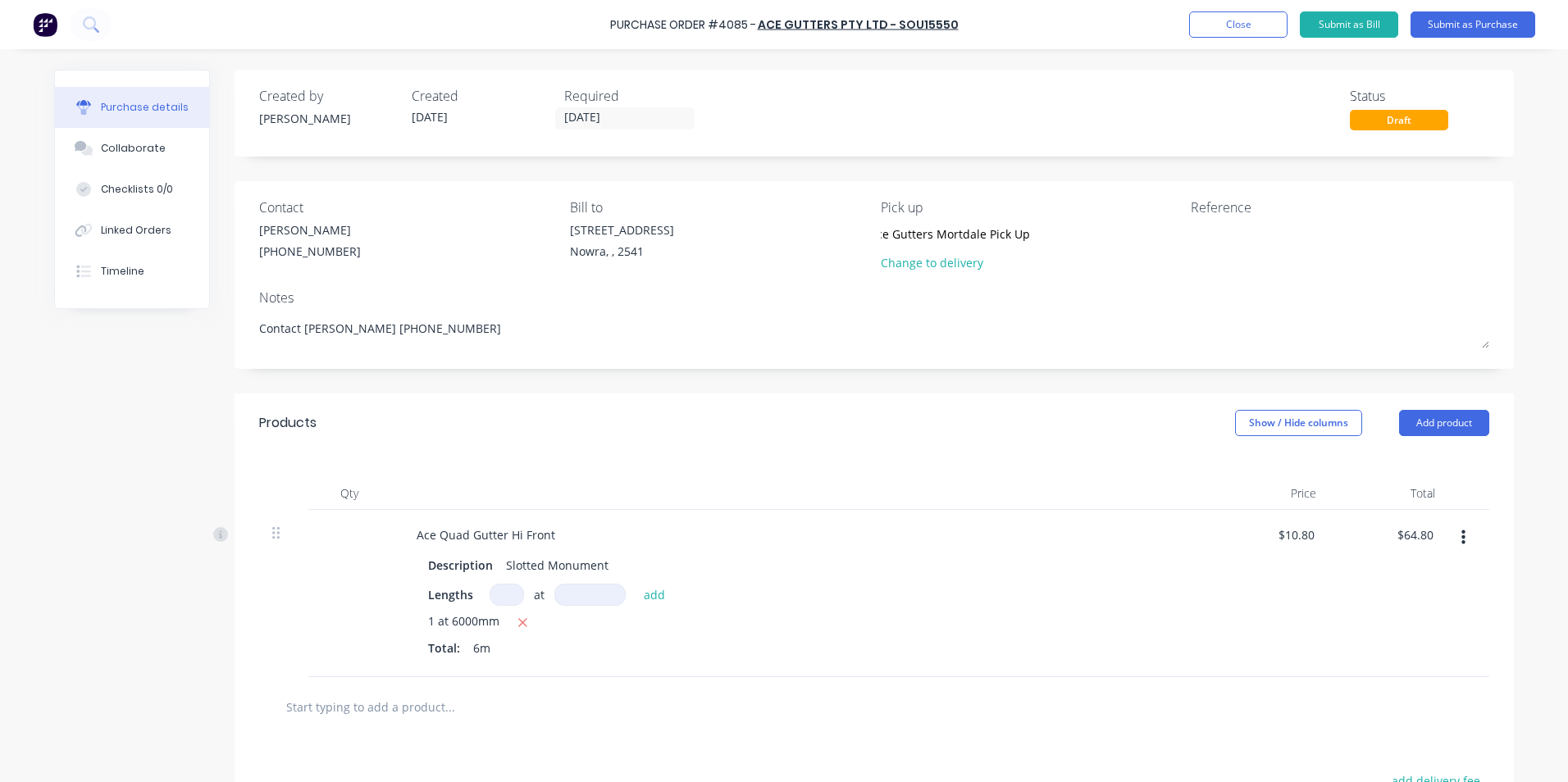
scroll to position [0, 0]
click at [1457, 24] on button "Submit as Purchase" at bounding box center [1472, 24] width 125 height 26
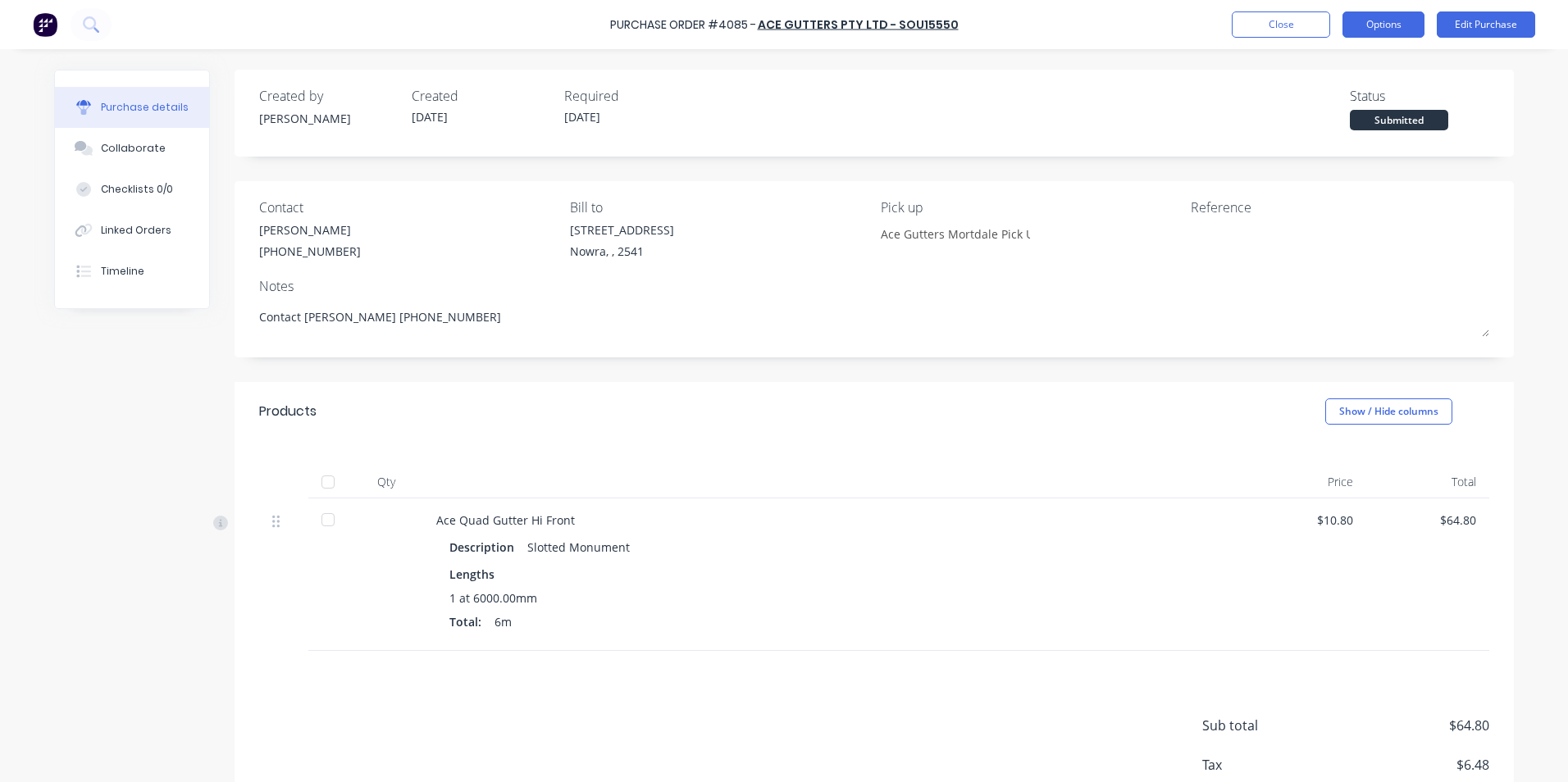
click at [1383, 25] on button "Options" at bounding box center [1383, 24] width 82 height 26
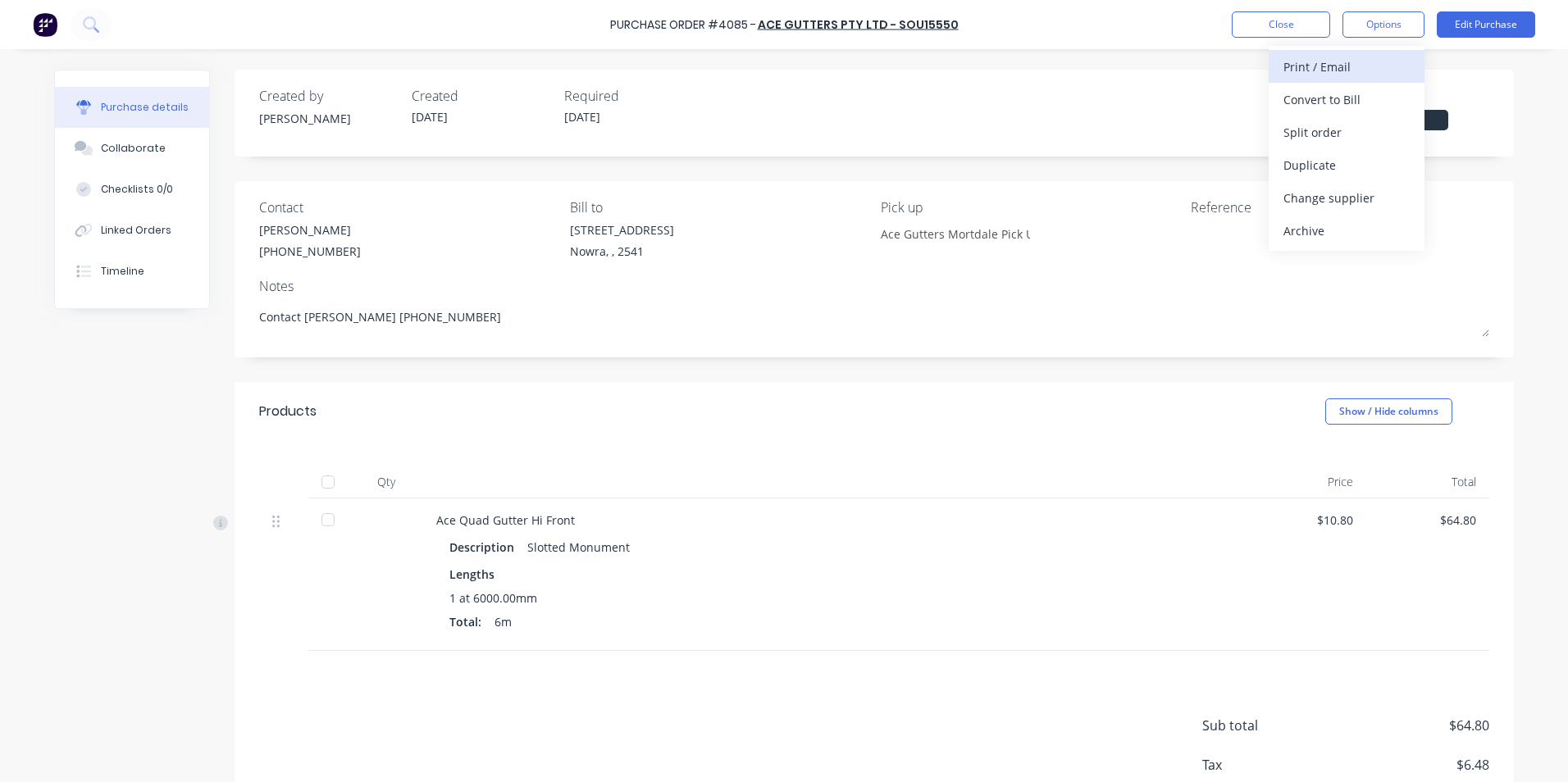
click at [1351, 64] on div "Print / Email" at bounding box center [1346, 67] width 126 height 24
click at [1333, 109] on div "With pricing" at bounding box center [1346, 100] width 126 height 24
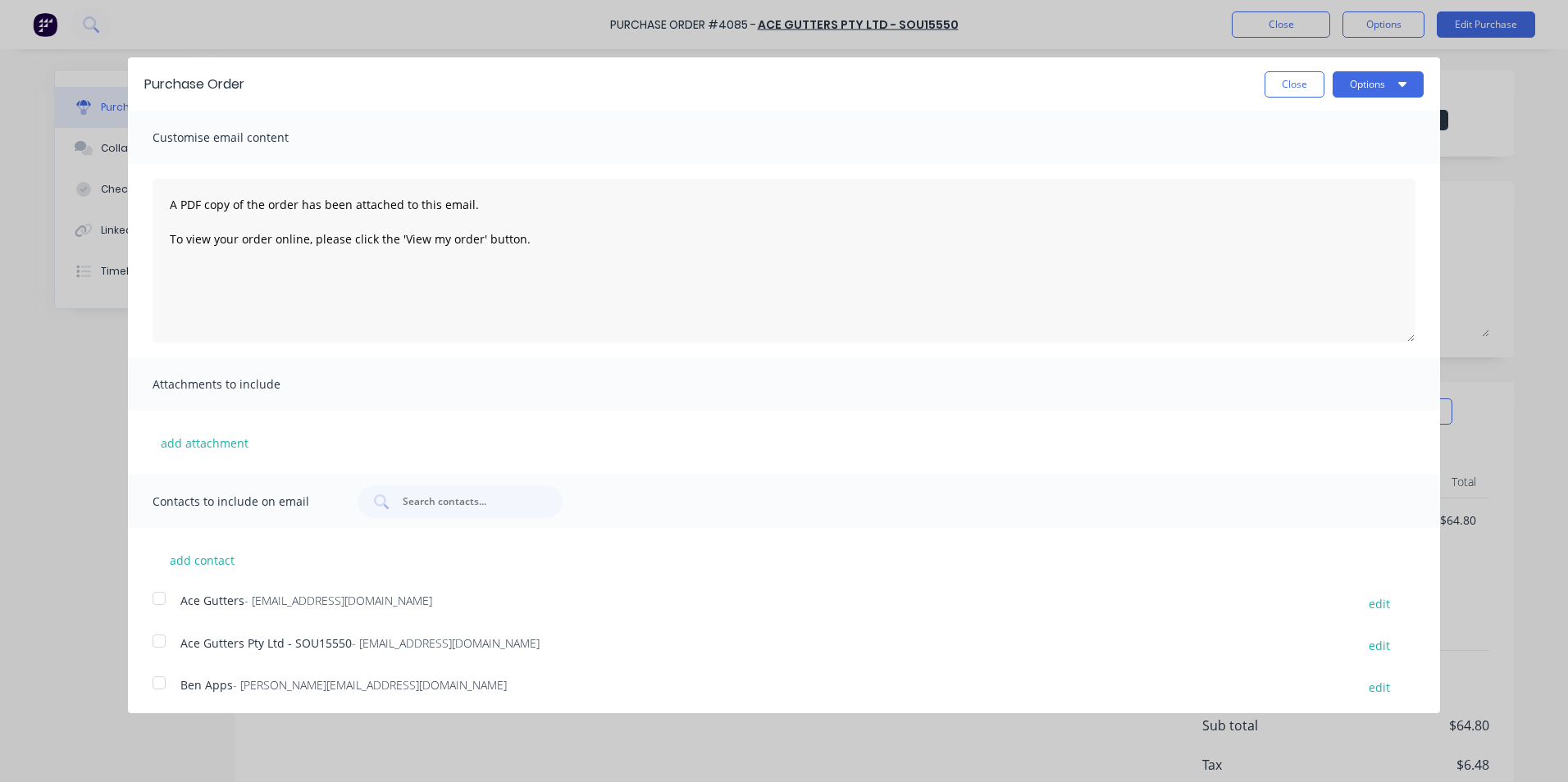
click at [167, 642] on div at bounding box center [159, 641] width 33 height 33
click at [1361, 82] on button "Options" at bounding box center [1378, 84] width 91 height 26
click at [1293, 164] on div "Email" at bounding box center [1345, 158] width 126 height 24
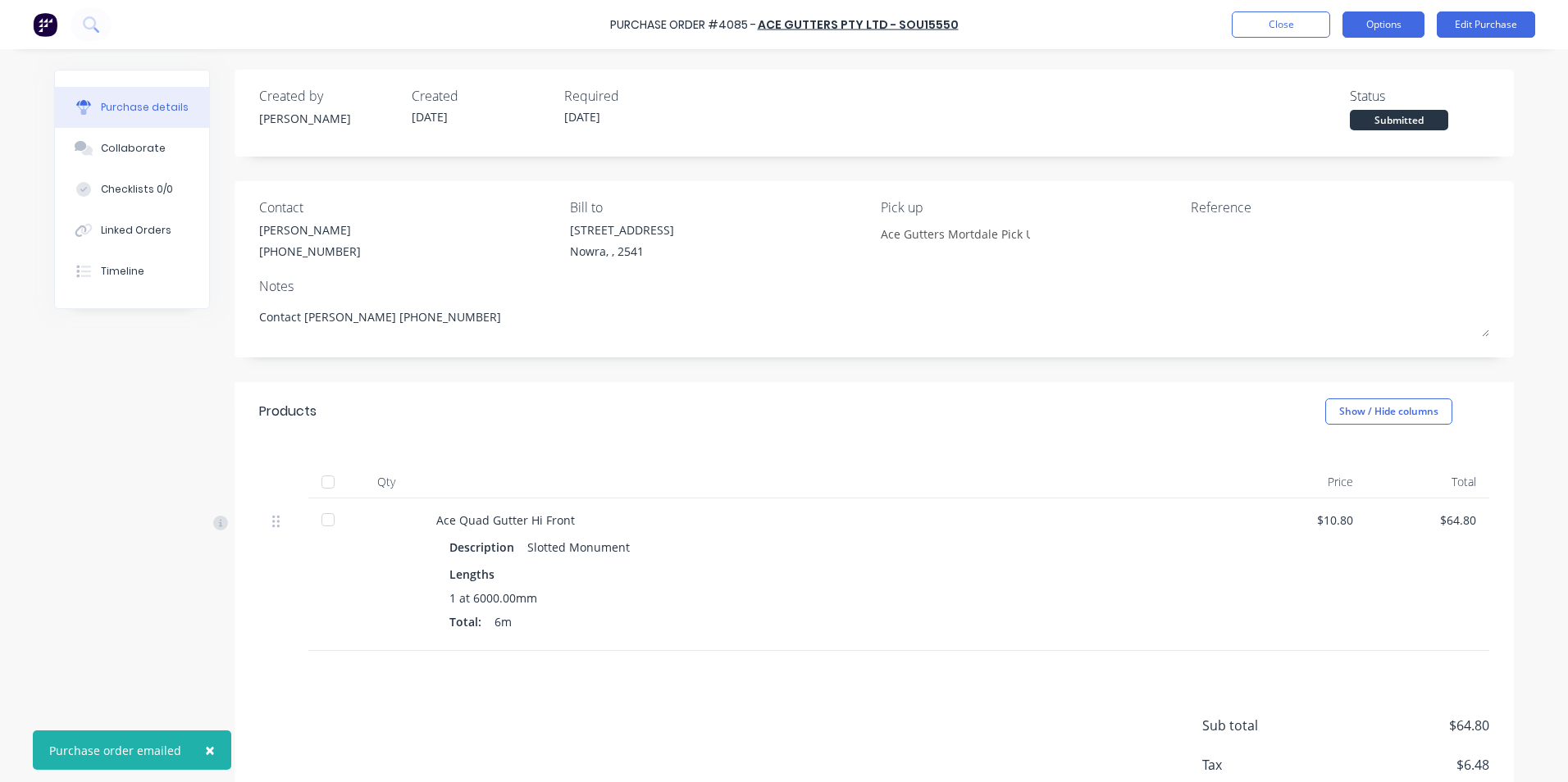
click at [1365, 33] on button "Options" at bounding box center [1383, 24] width 82 height 26
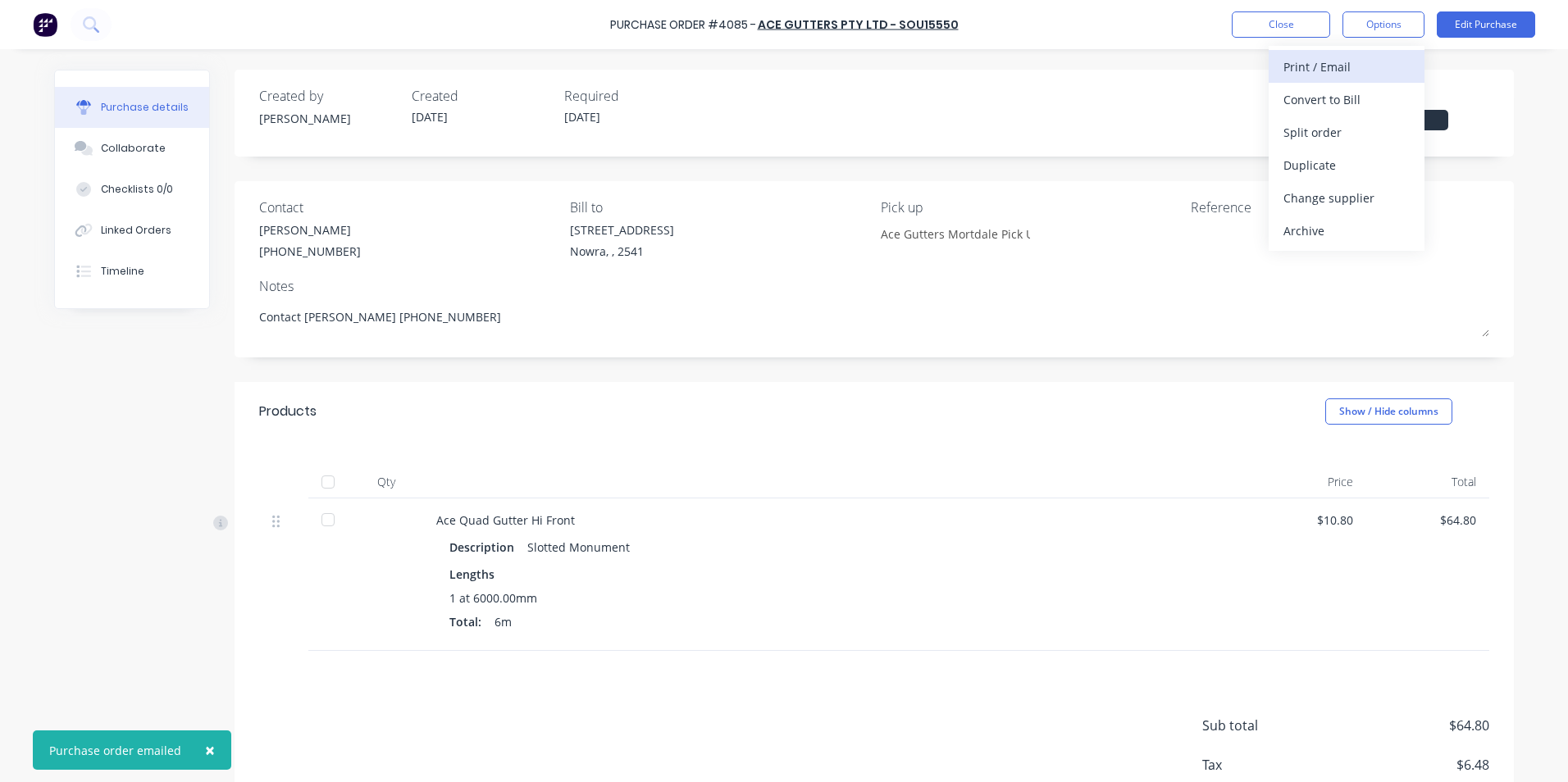
click at [1344, 63] on div "Print / Email" at bounding box center [1346, 67] width 126 height 24
click at [1332, 133] on div "Without pricing" at bounding box center [1346, 132] width 126 height 24
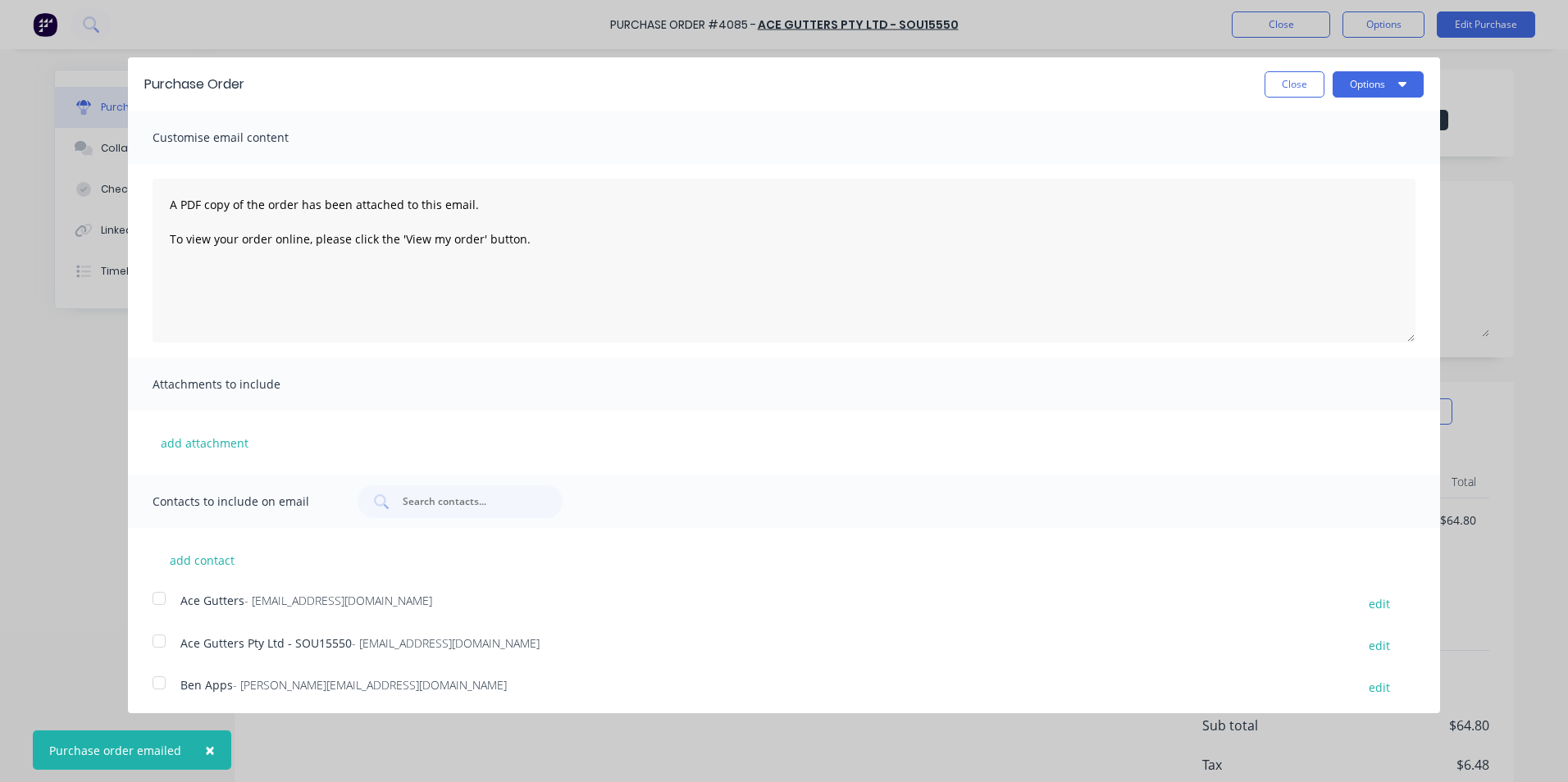
click at [1344, 99] on div "Purchase Order Close Options" at bounding box center [784, 83] width 1312 height 53
click at [1353, 88] on button "Options" at bounding box center [1378, 84] width 91 height 26
click at [1306, 123] on div "Print" at bounding box center [1345, 126] width 126 height 24
type textarea "x"
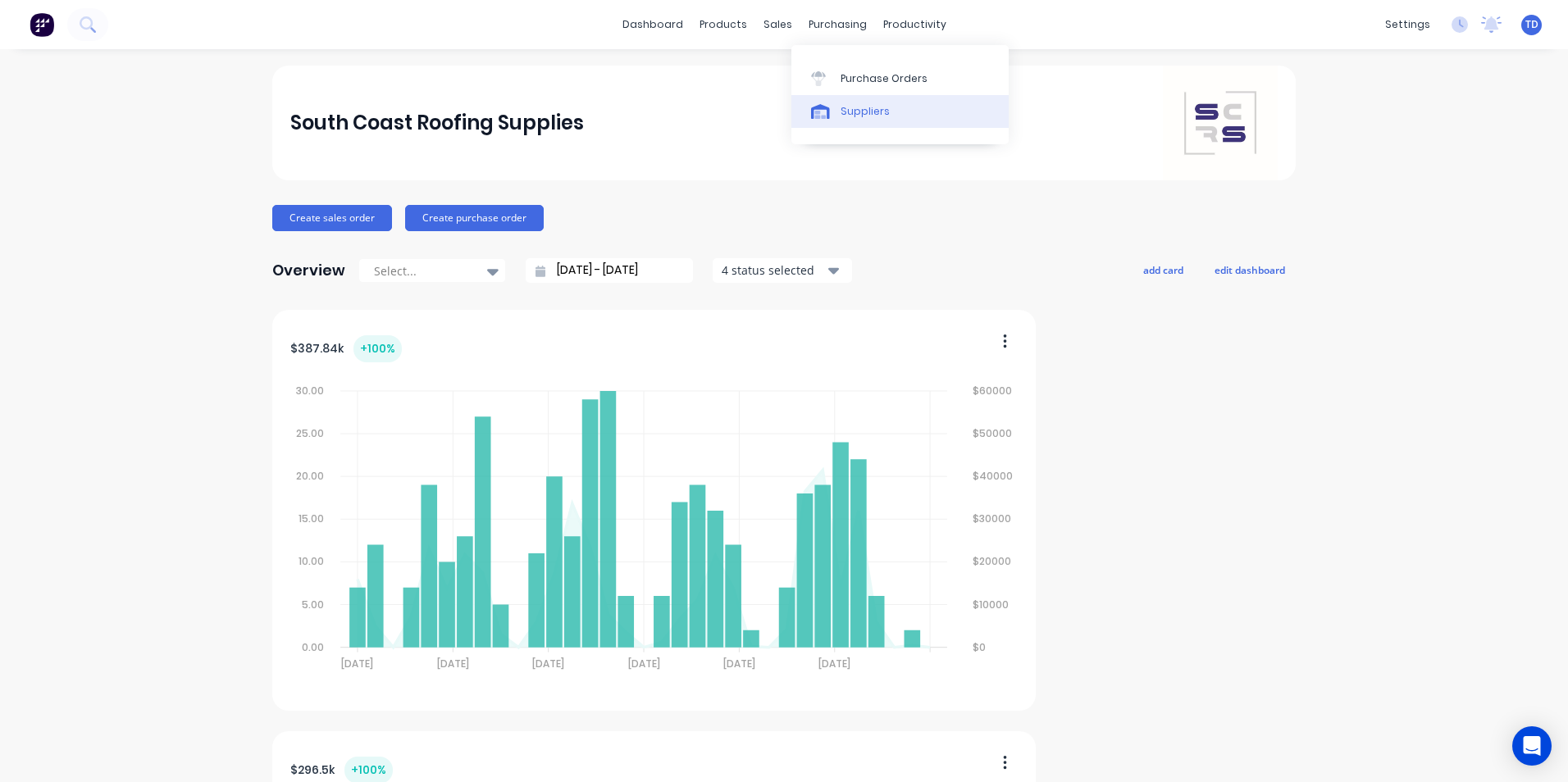
click at [861, 114] on div "Suppliers" at bounding box center [864, 110] width 49 height 15
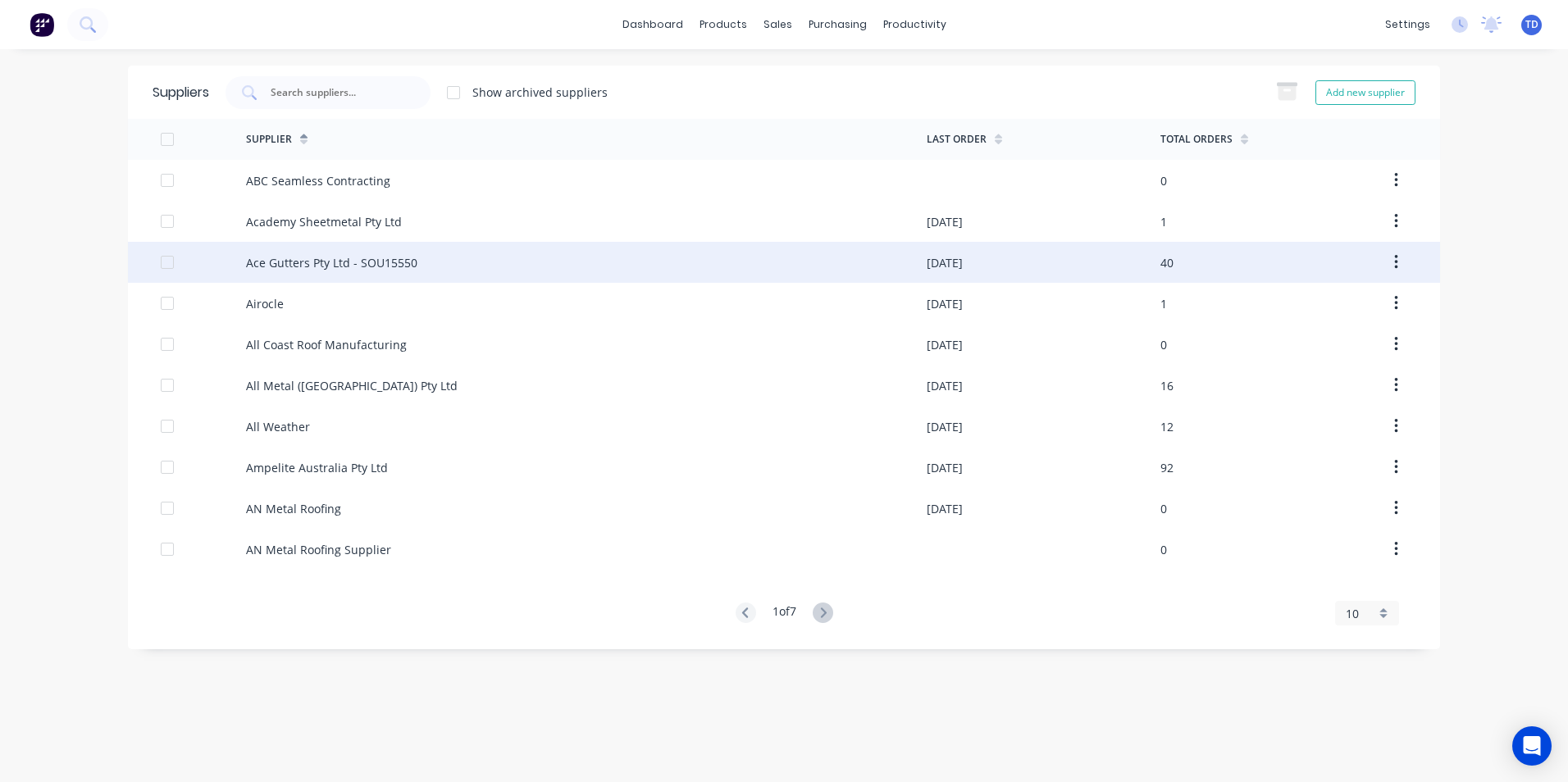
click at [323, 267] on div "Ace Gutters Pty Ltd - SOU15550" at bounding box center [331, 263] width 172 height 17
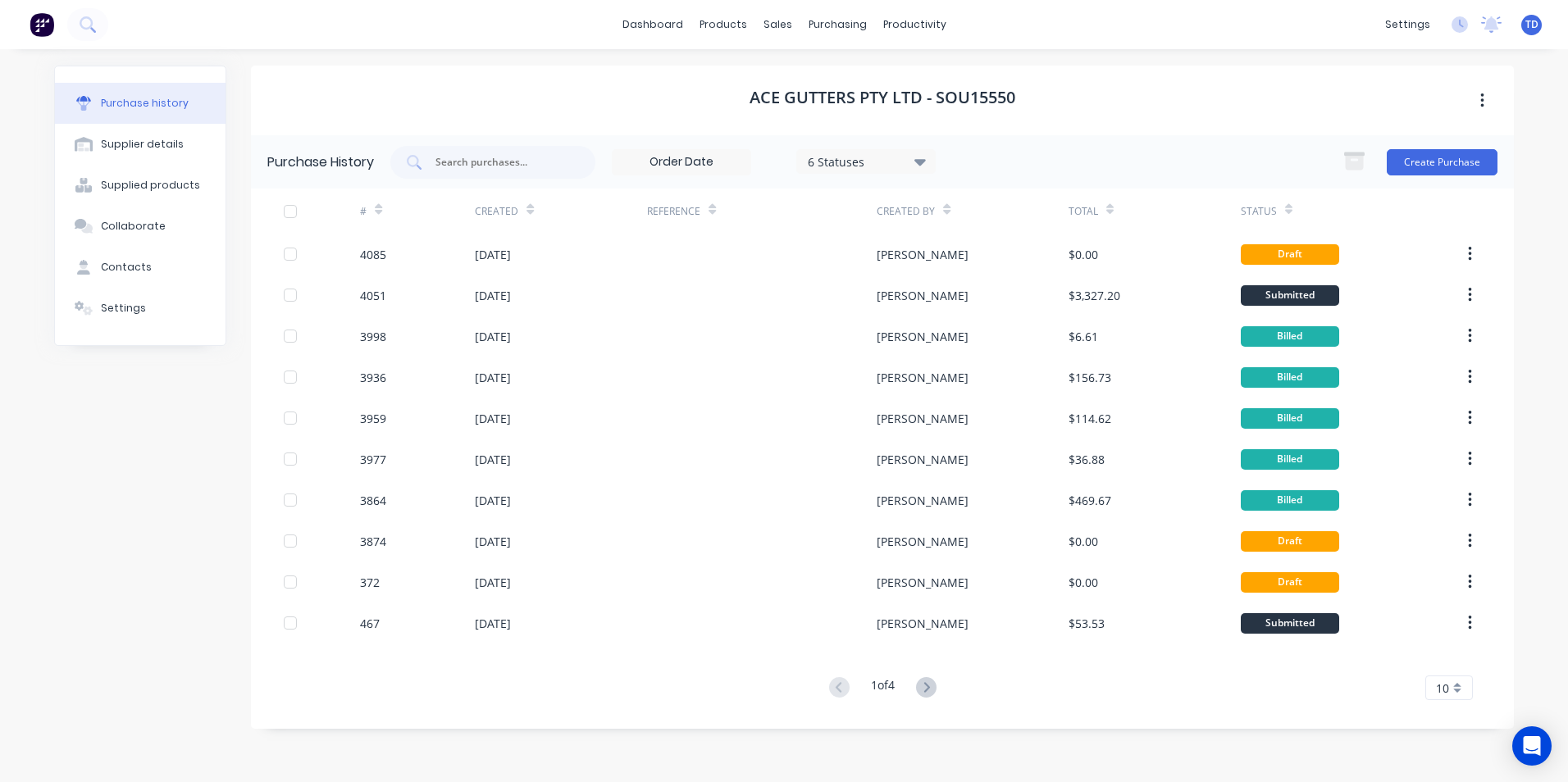
click at [438, 277] on div "4051" at bounding box center [417, 295] width 114 height 41
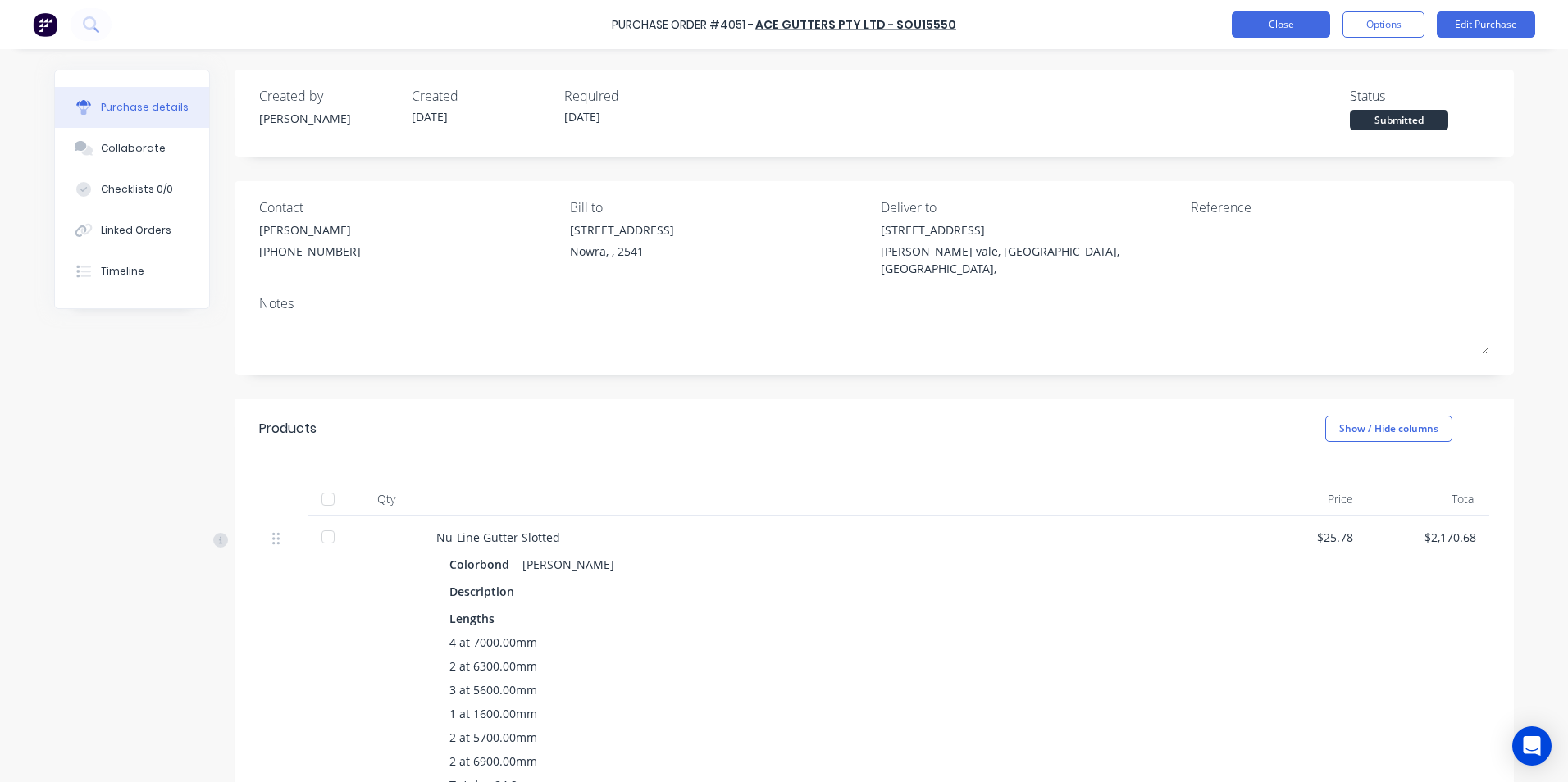
click at [1263, 34] on button "Close" at bounding box center [1281, 24] width 99 height 26
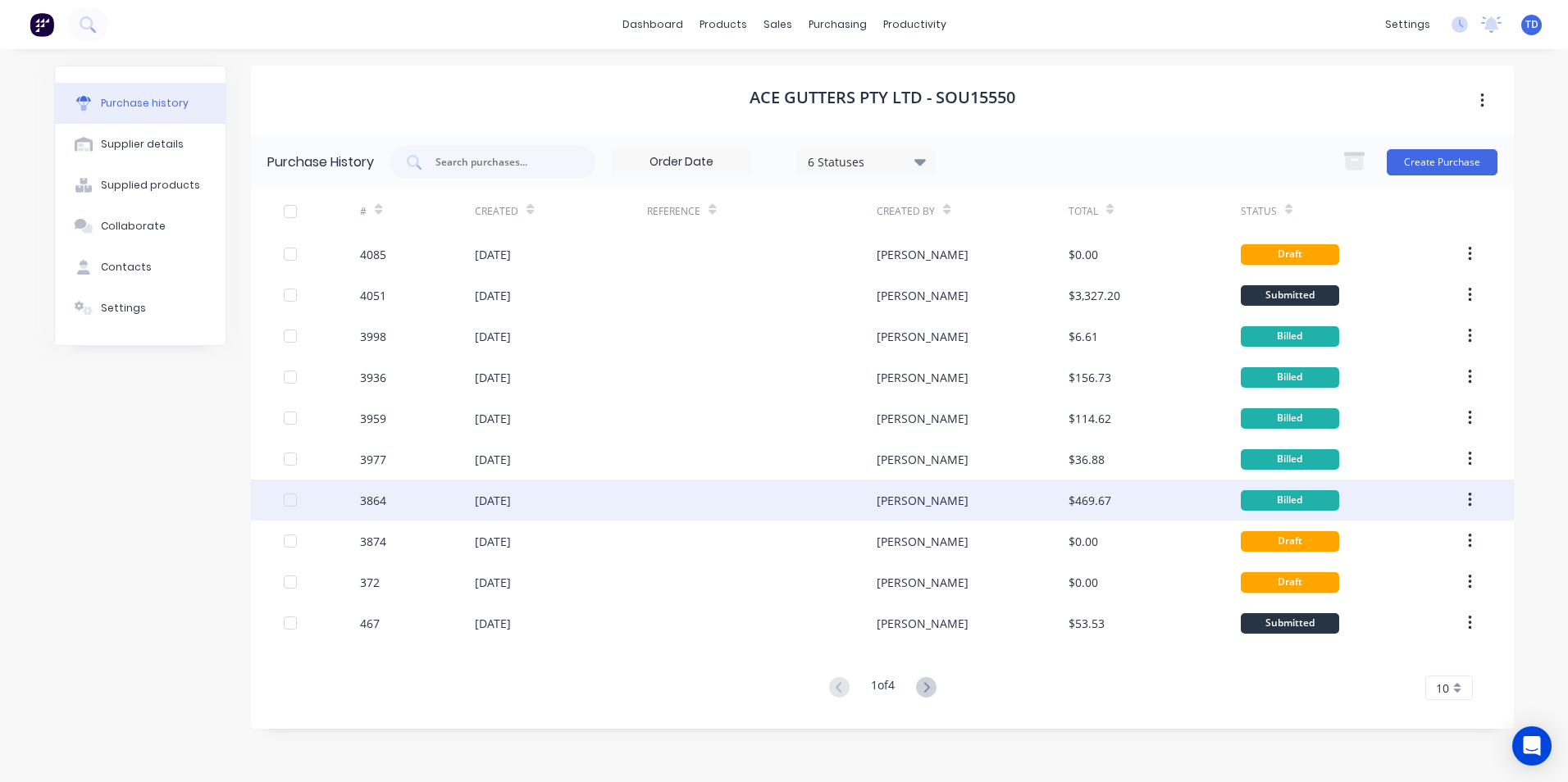
click at [847, 487] on div at bounding box center [761, 500] width 230 height 41
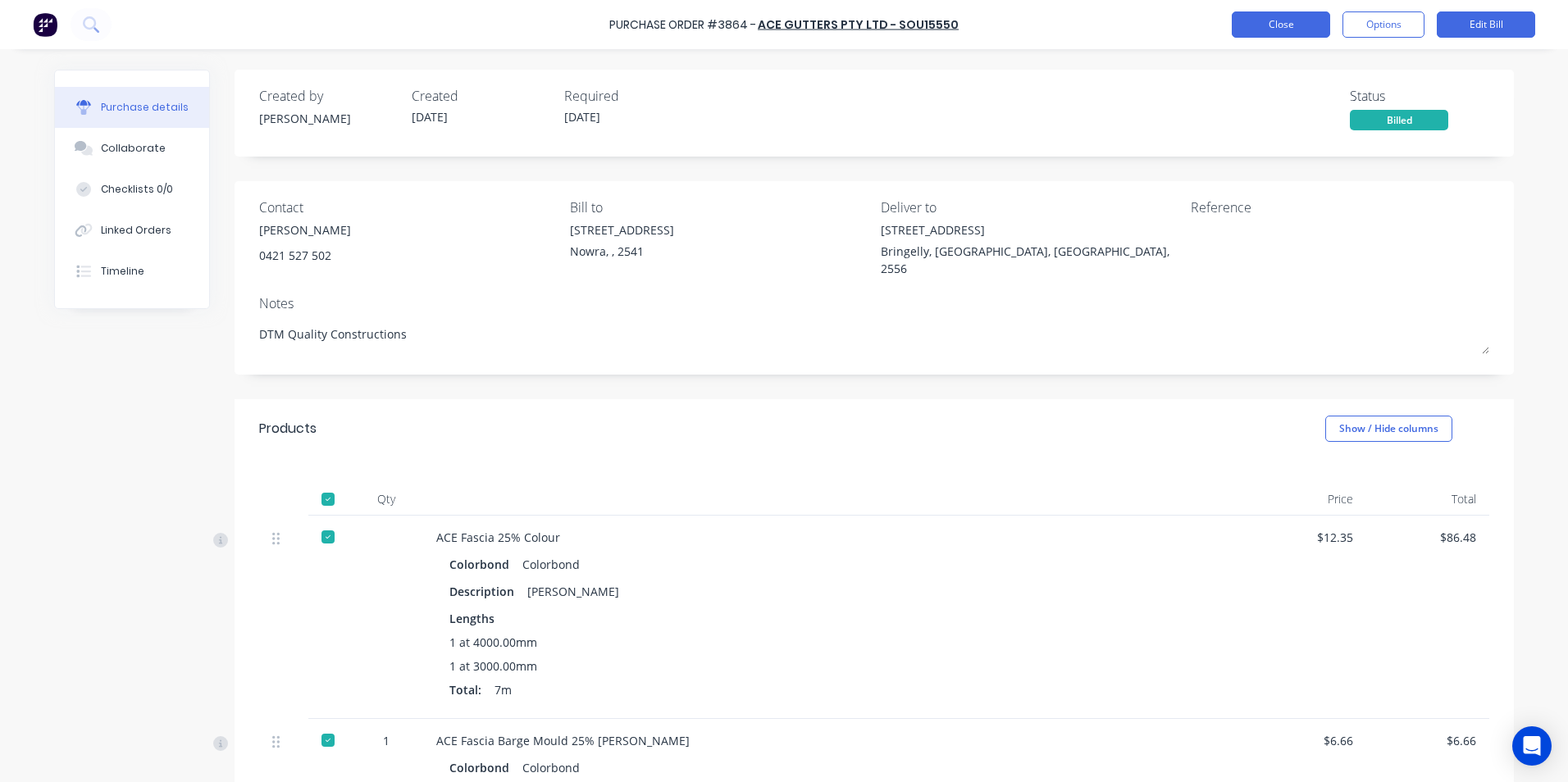
click at [1300, 25] on button "Close" at bounding box center [1281, 24] width 99 height 26
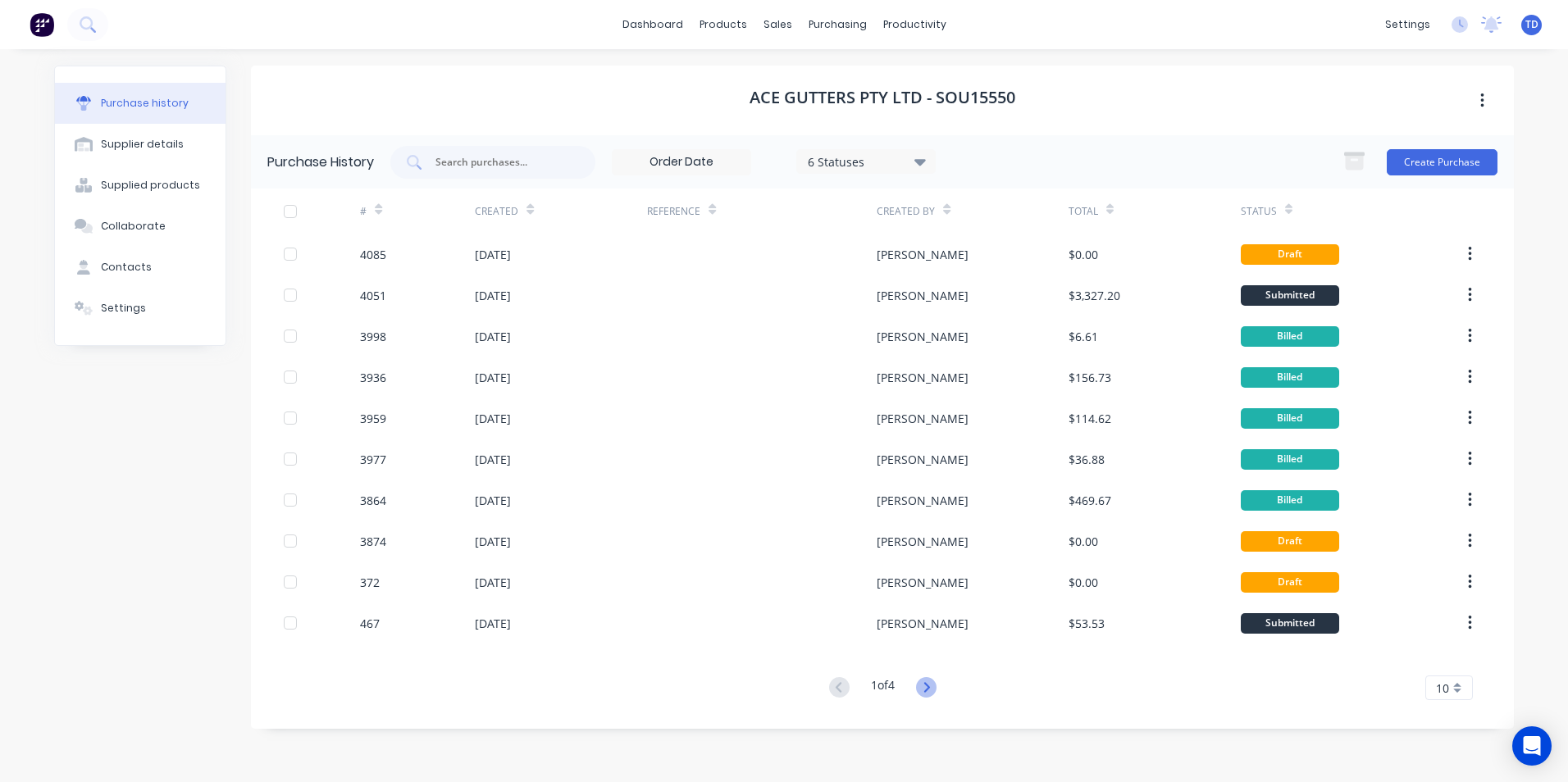
click at [924, 683] on icon at bounding box center [925, 687] width 20 height 20
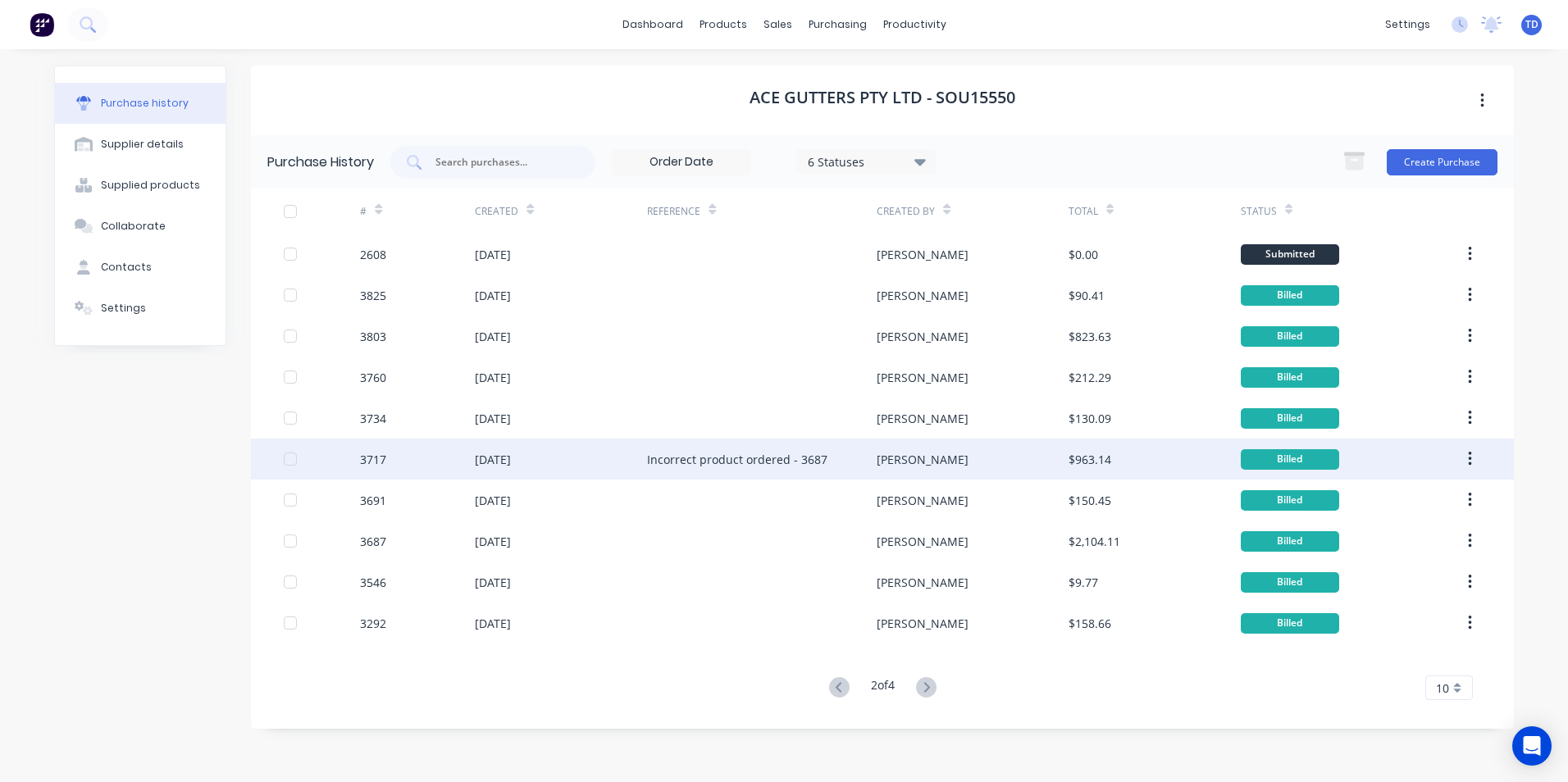
click at [960, 467] on div "[PERSON_NAME]" at bounding box center [971, 459] width 191 height 41
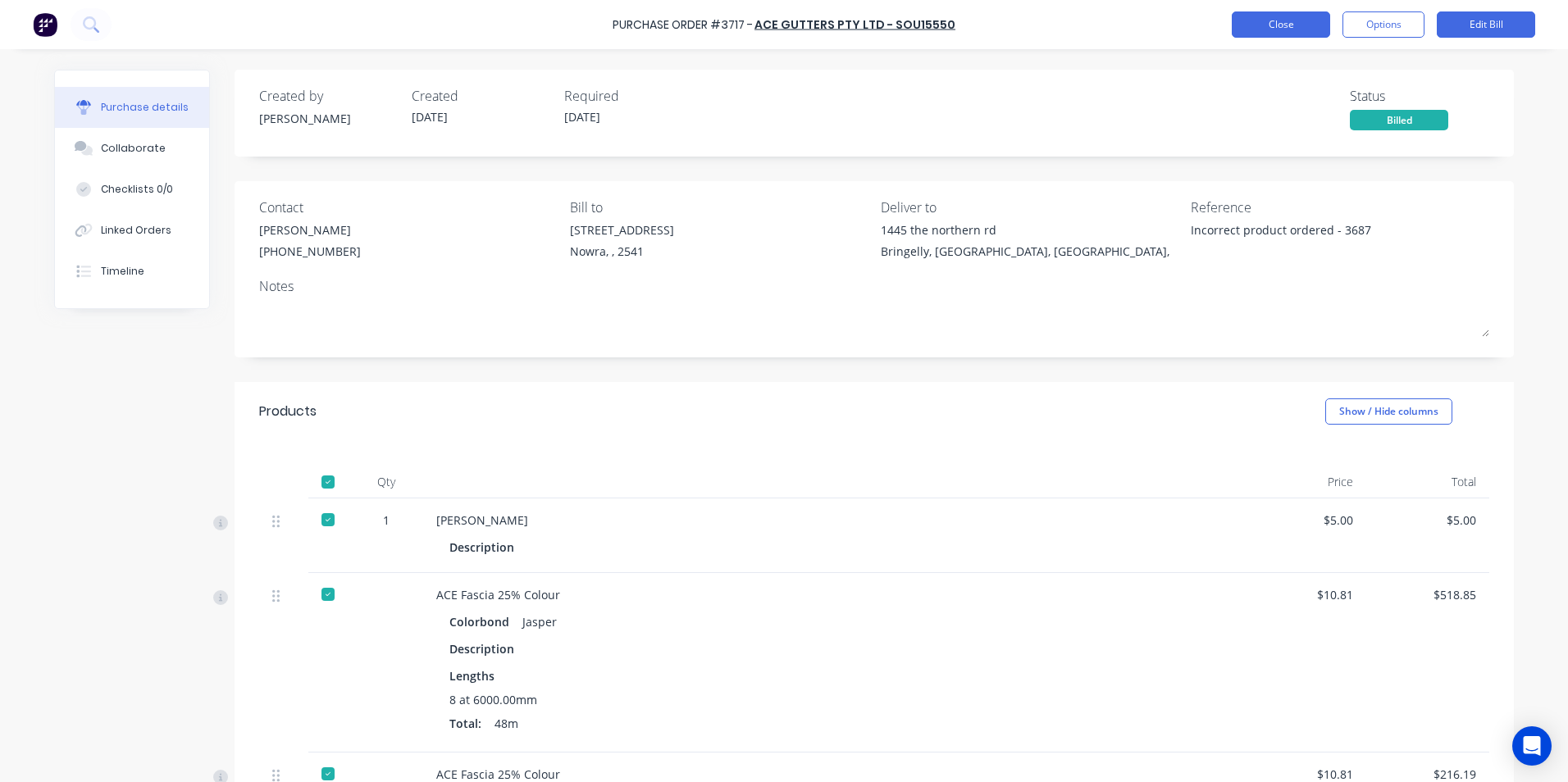
click at [1273, 34] on button "Close" at bounding box center [1281, 24] width 99 height 26
